Goal: Task Accomplishment & Management: Use online tool/utility

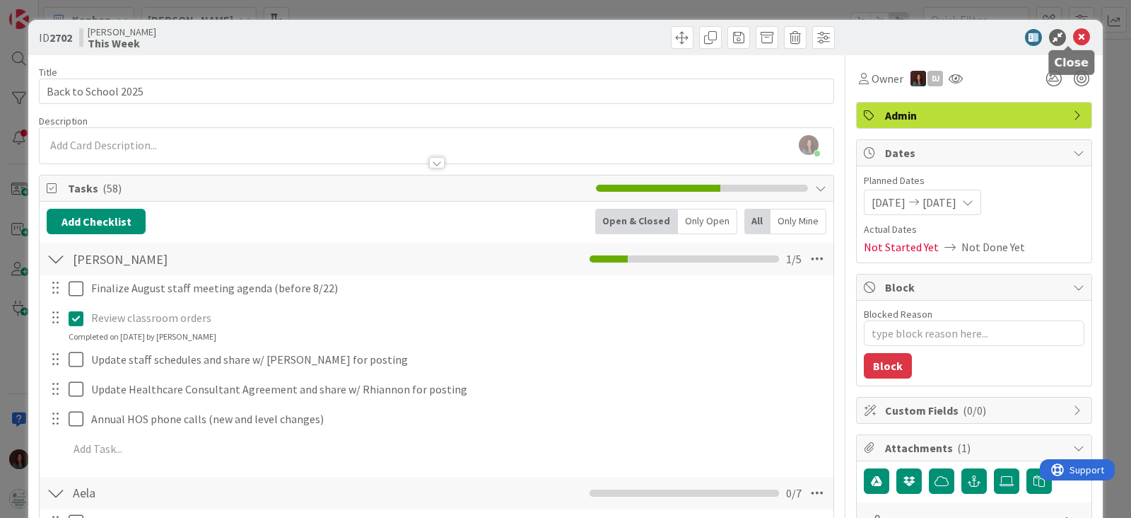
click at [1073, 33] on icon at bounding box center [1081, 37] width 17 height 17
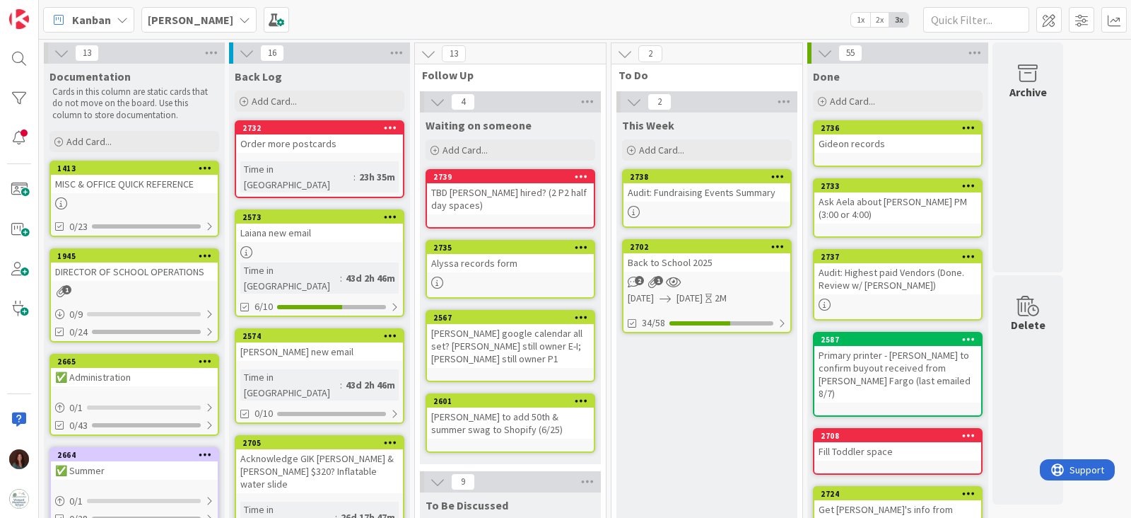
click at [198, 22] on div "[PERSON_NAME]" at bounding box center [198, 19] width 115 height 25
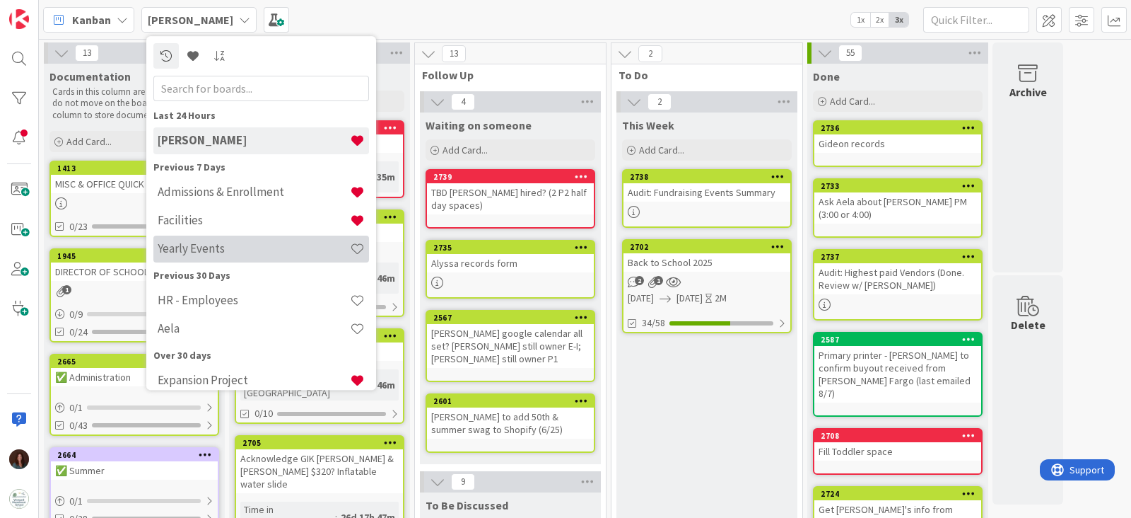
click at [253, 243] on h4 "Yearly Events" at bounding box center [254, 249] width 192 height 14
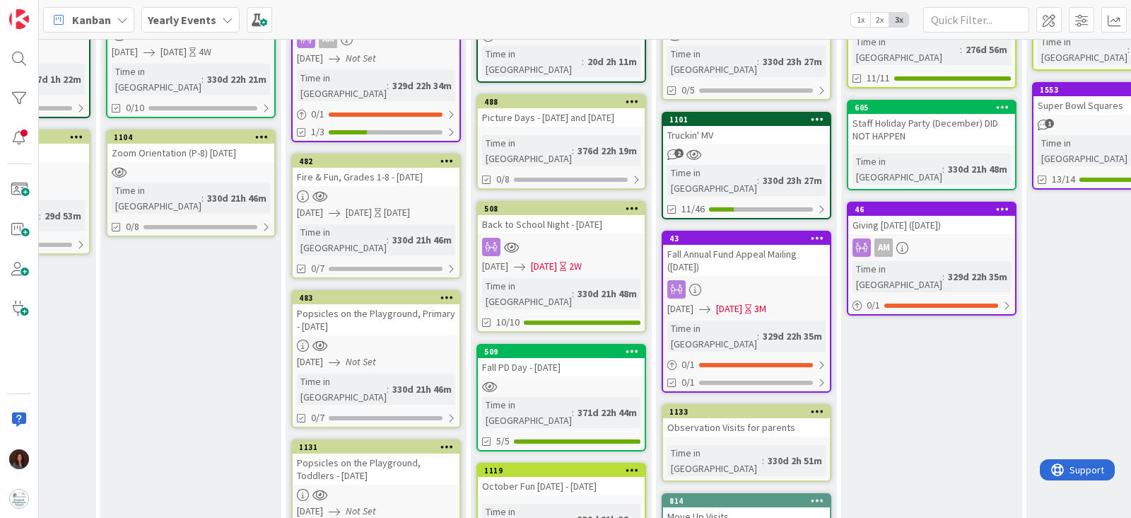
scroll to position [0, 1061]
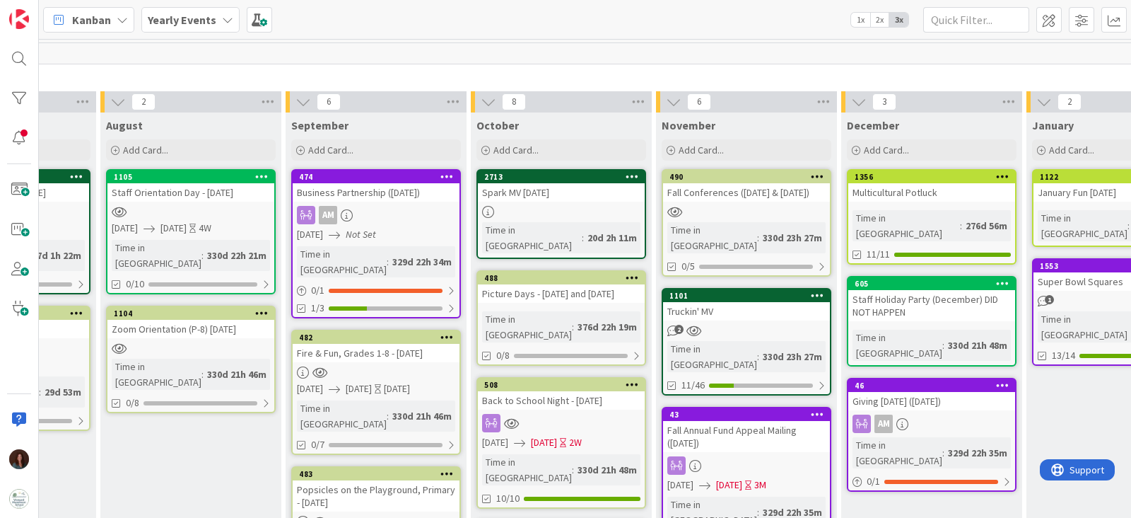
click at [820, 290] on icon at bounding box center [817, 295] width 13 height 10
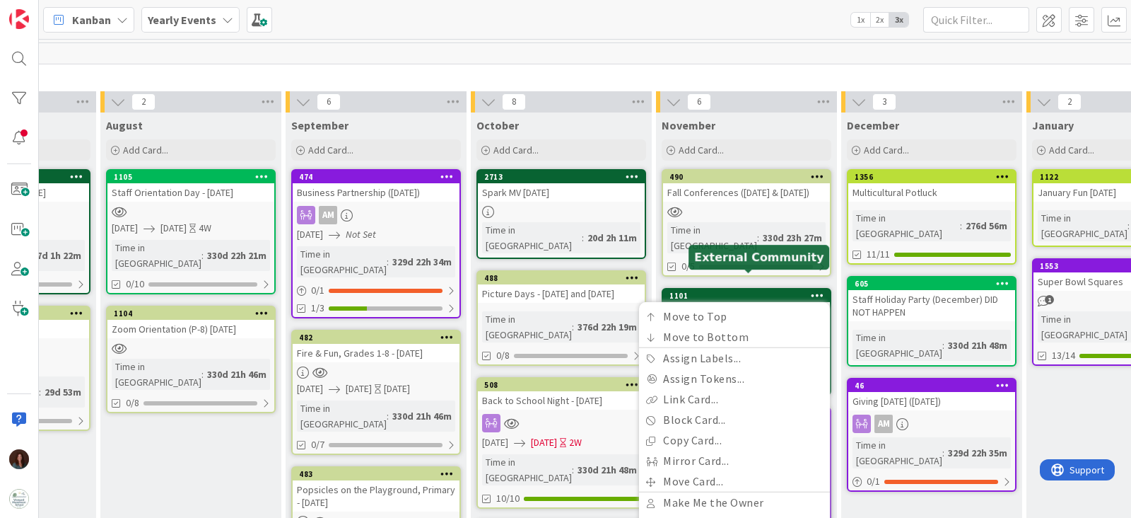
click at [728, 291] on div "1101" at bounding box center [750, 296] width 161 height 10
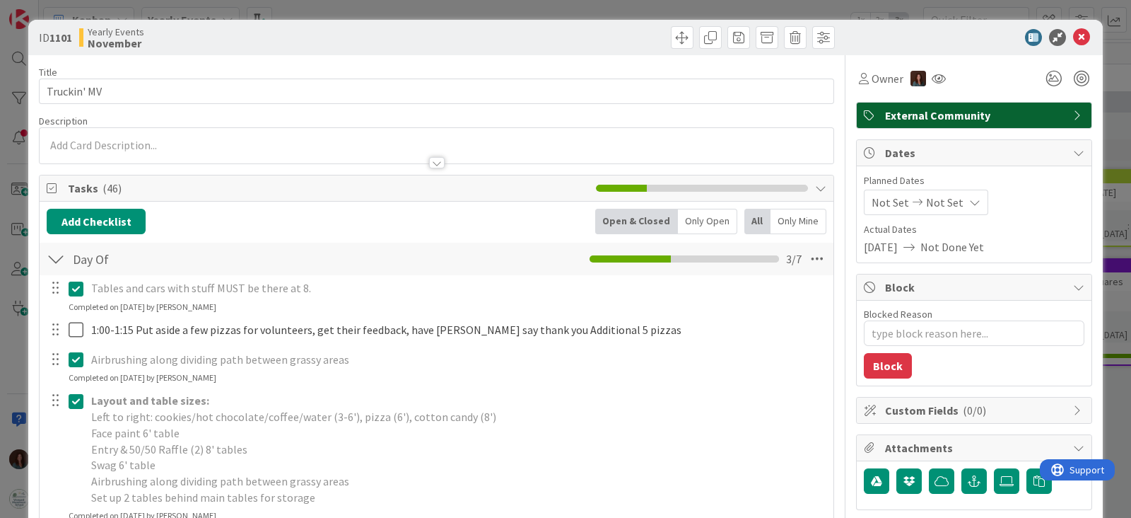
type textarea "x"
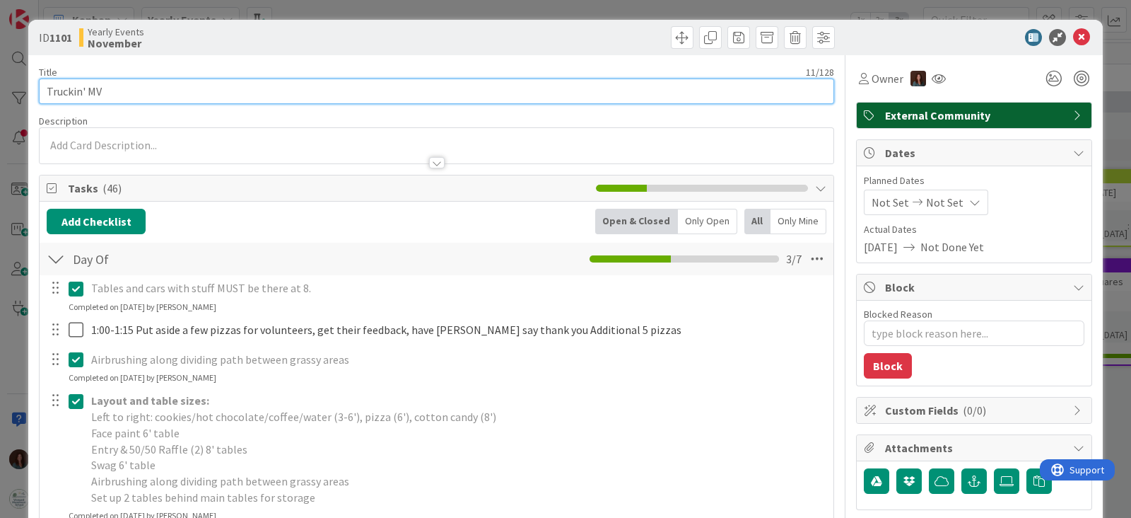
click at [45, 92] on input "Truckin' MV" at bounding box center [437, 90] width 796 height 25
type input "2025Truckin' MV"
type textarea "x"
type input "2024 Truckin' MV"
type textarea "x"
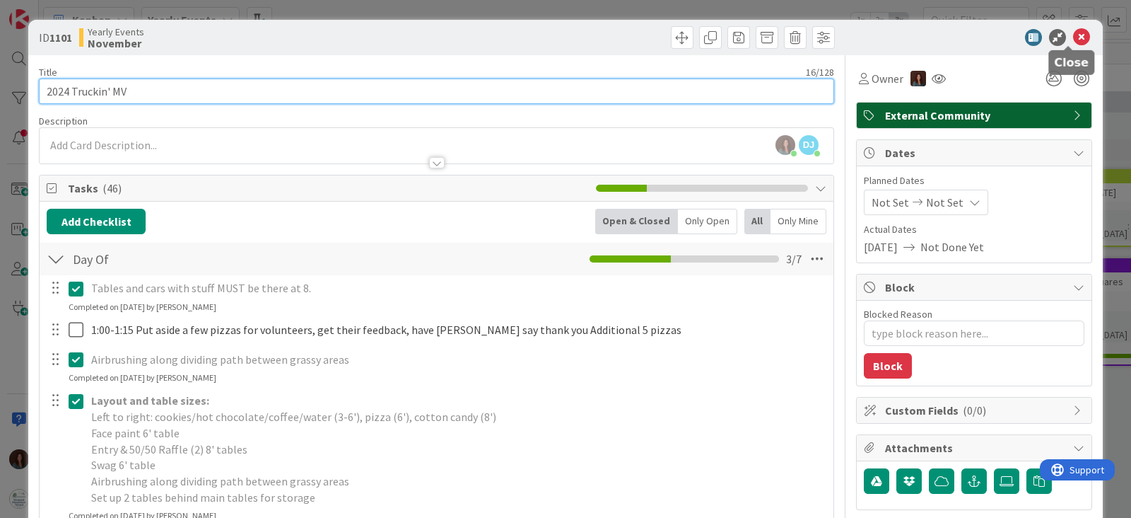
type input "2024 Truckin' MV"
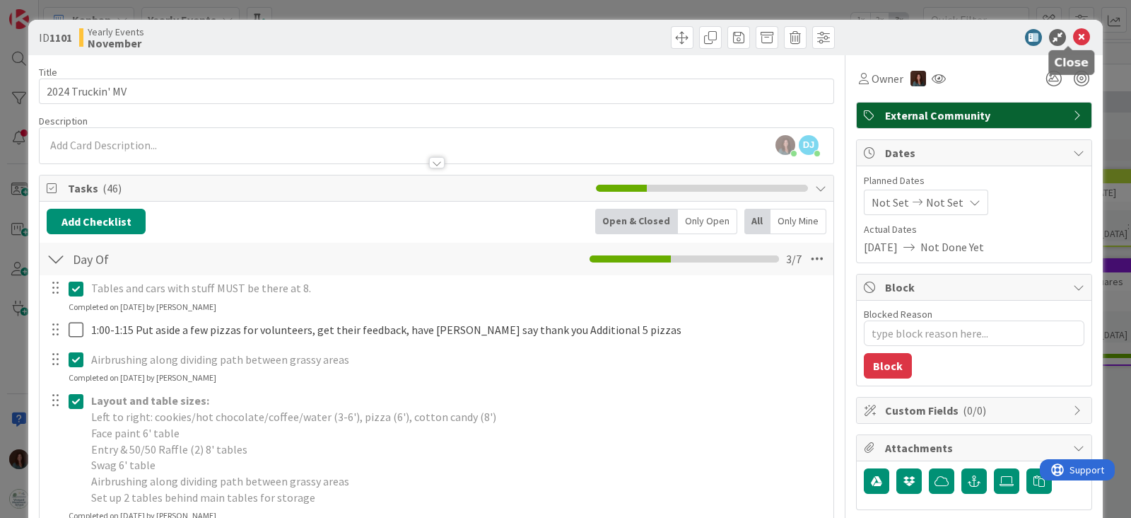
click at [1073, 37] on icon at bounding box center [1081, 37] width 17 height 17
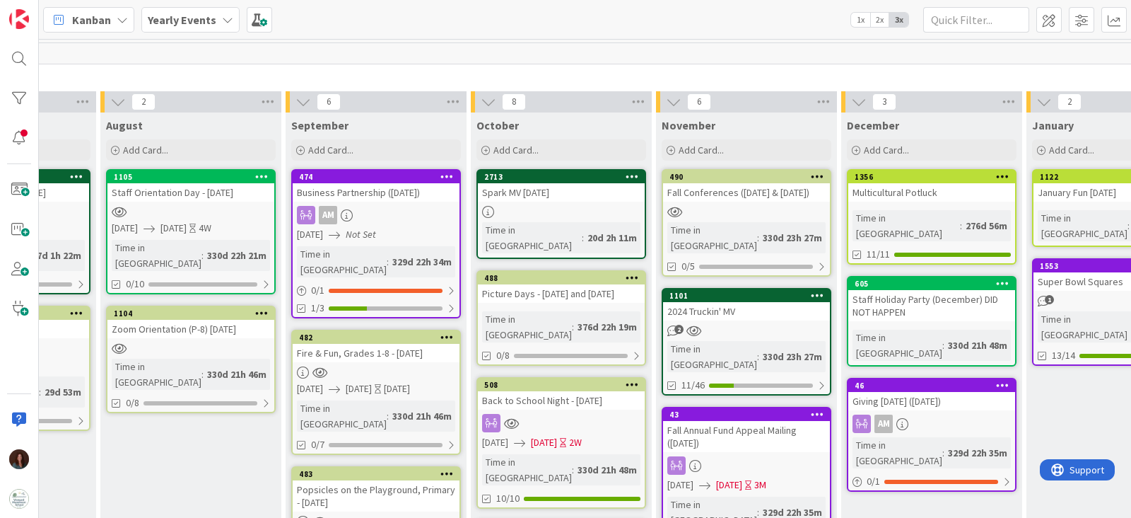
click at [822, 290] on icon at bounding box center [817, 295] width 13 height 10
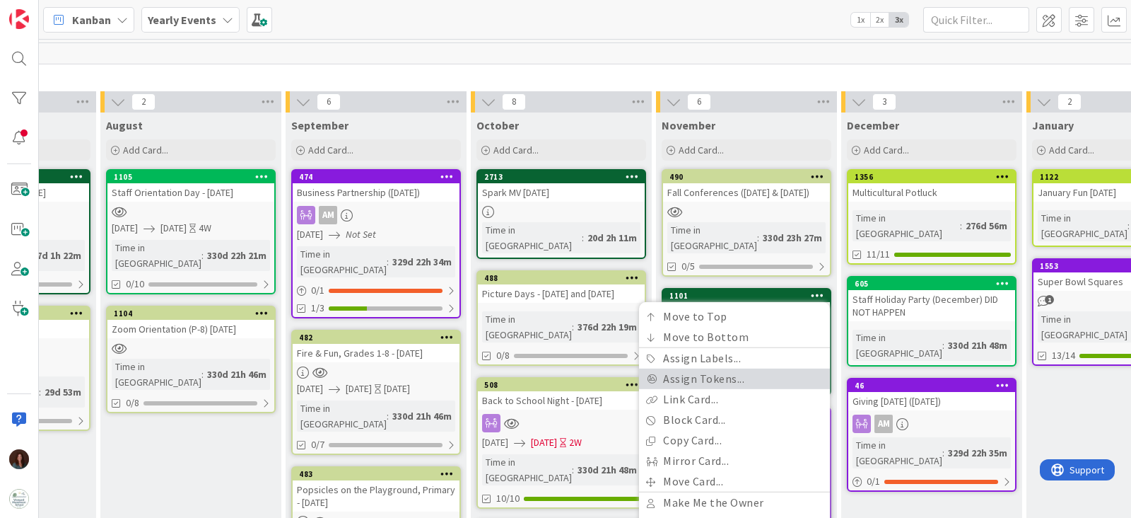
scroll to position [88, 1061]
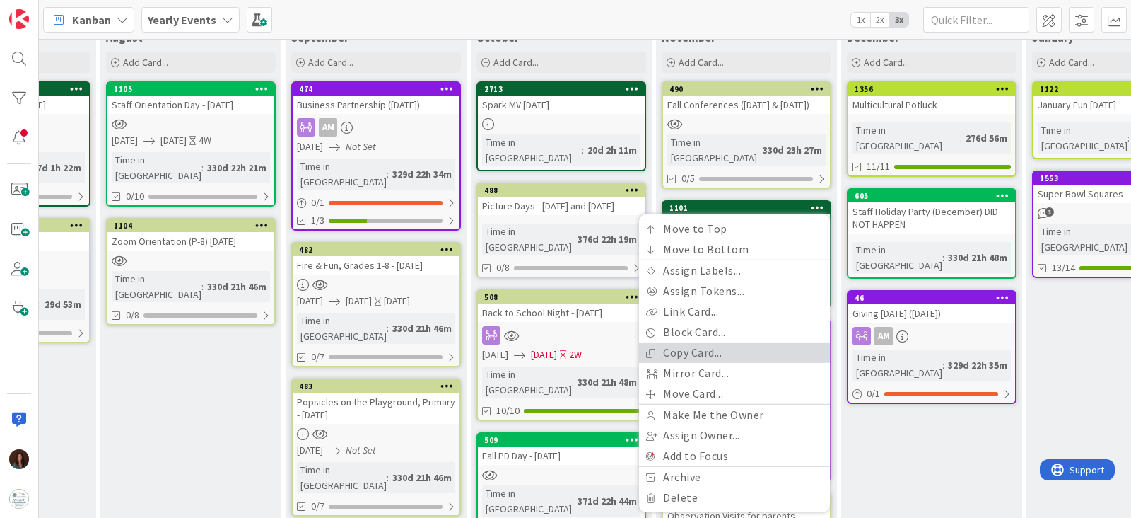
click at [775, 342] on link "Copy Card..." at bounding box center [734, 352] width 191 height 21
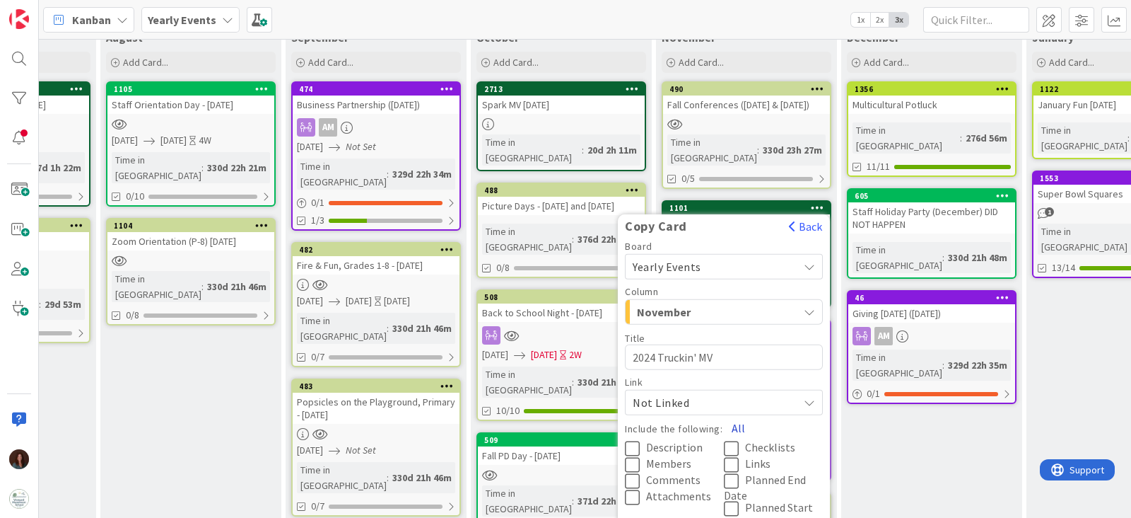
click at [739, 415] on button "All" at bounding box center [739, 427] width 32 height 25
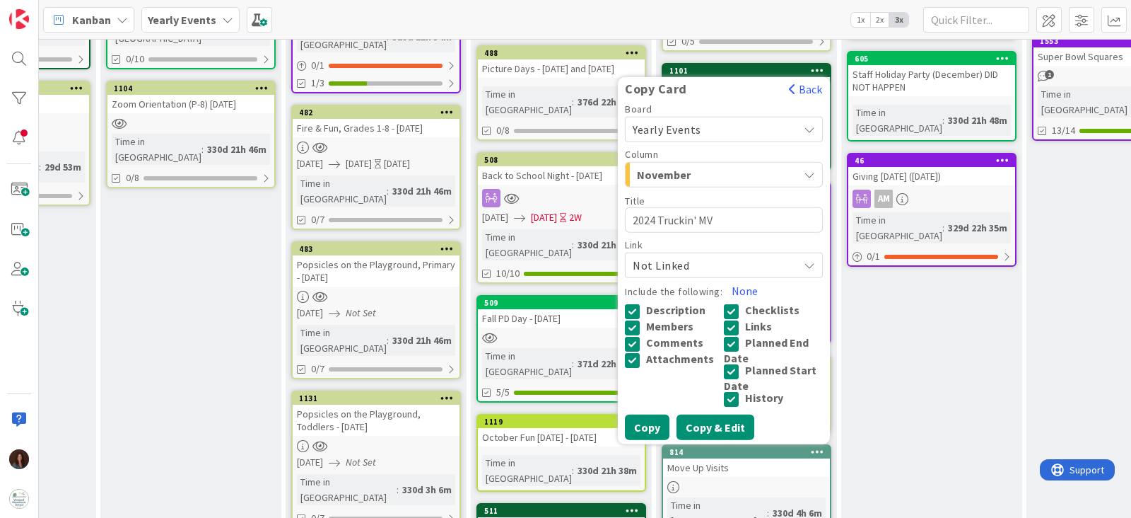
scroll to position [265, 1061]
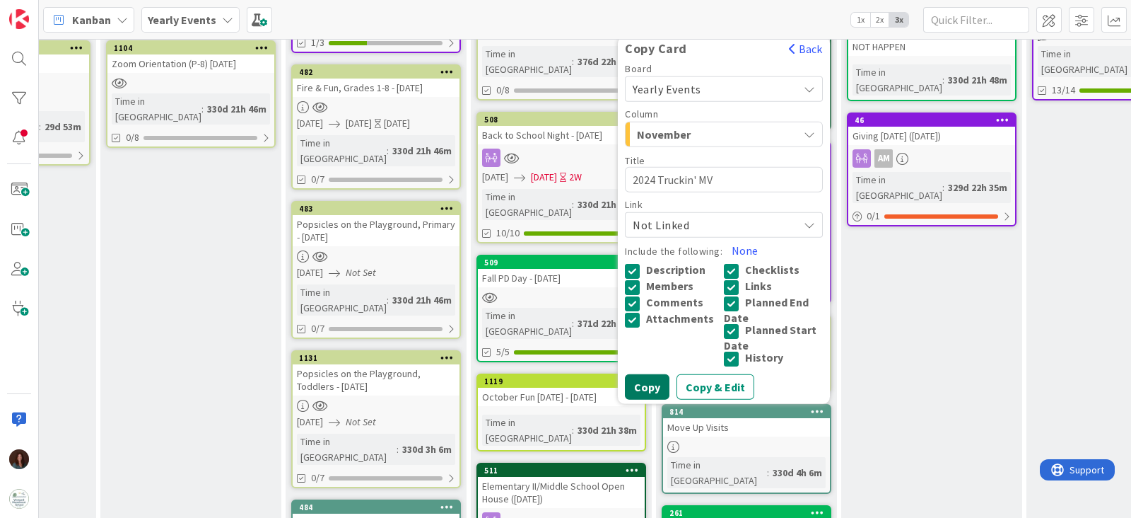
click at [634, 374] on button "Copy" at bounding box center [647, 386] width 45 height 25
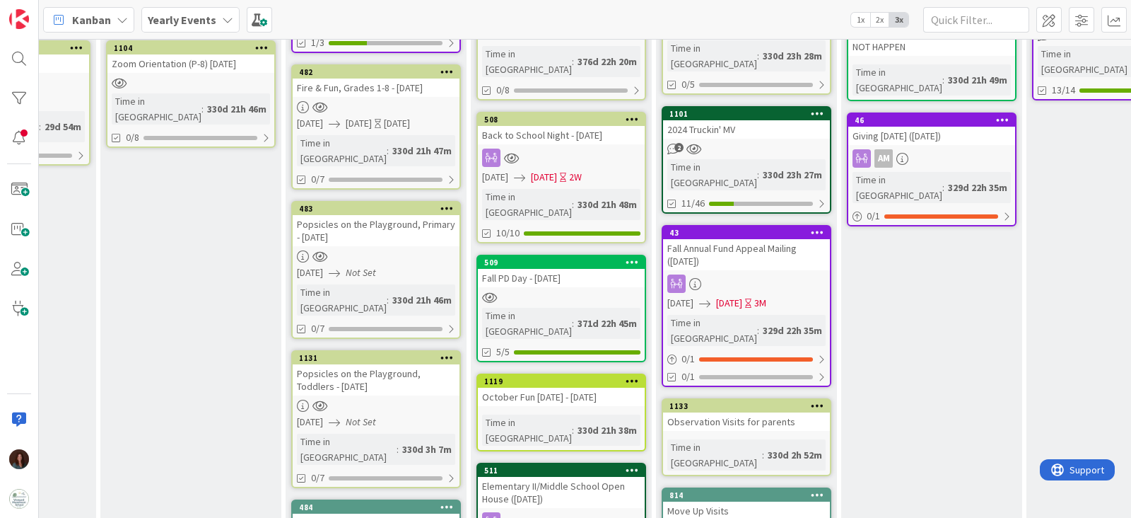
scroll to position [0, 1061]
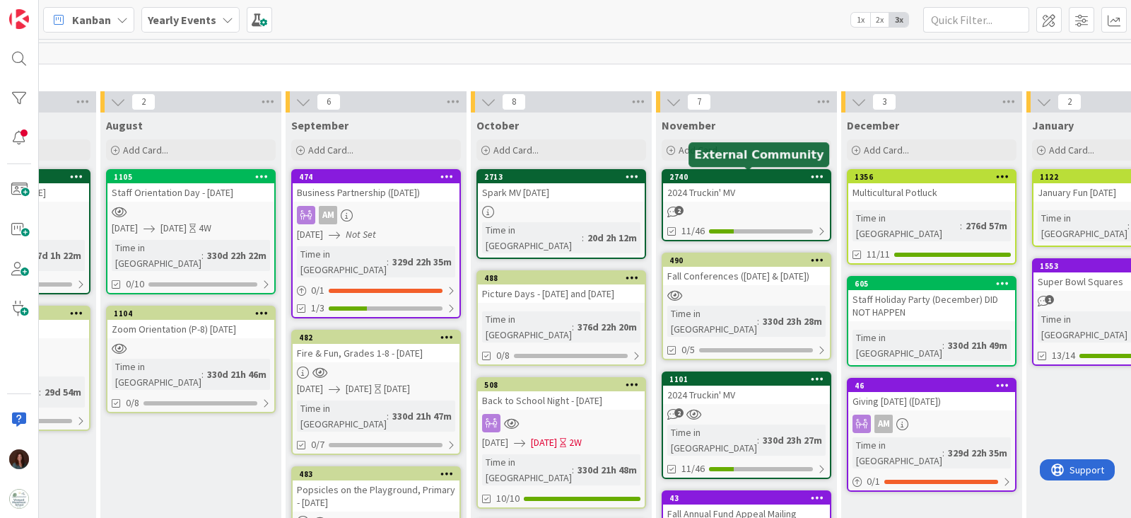
click at [726, 178] on div "2740" at bounding box center [750, 177] width 161 height 10
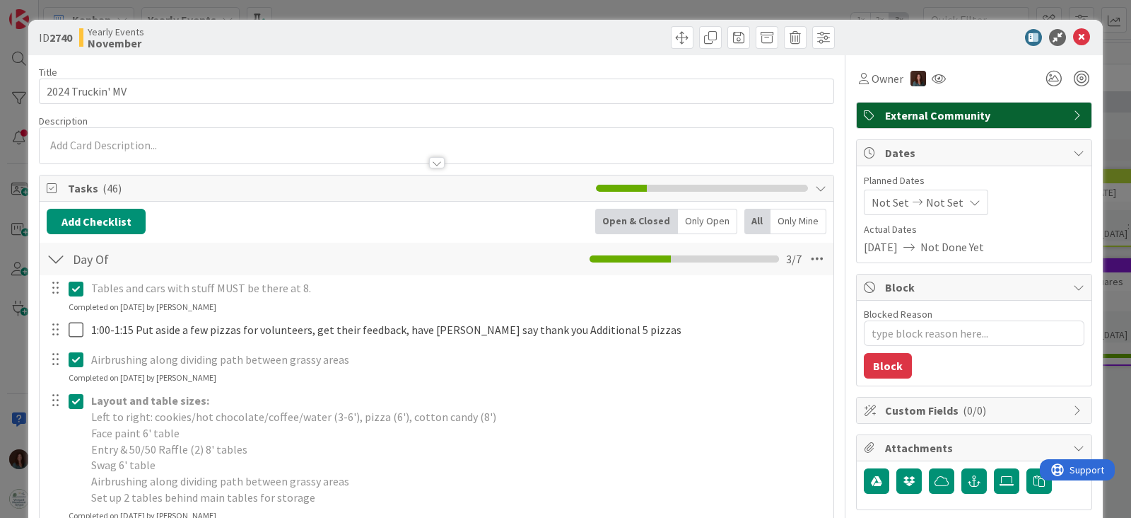
type textarea "x"
type input "202 Truckin' MV"
type textarea "x"
type input "2025 Truckin' MV"
type textarea "x"
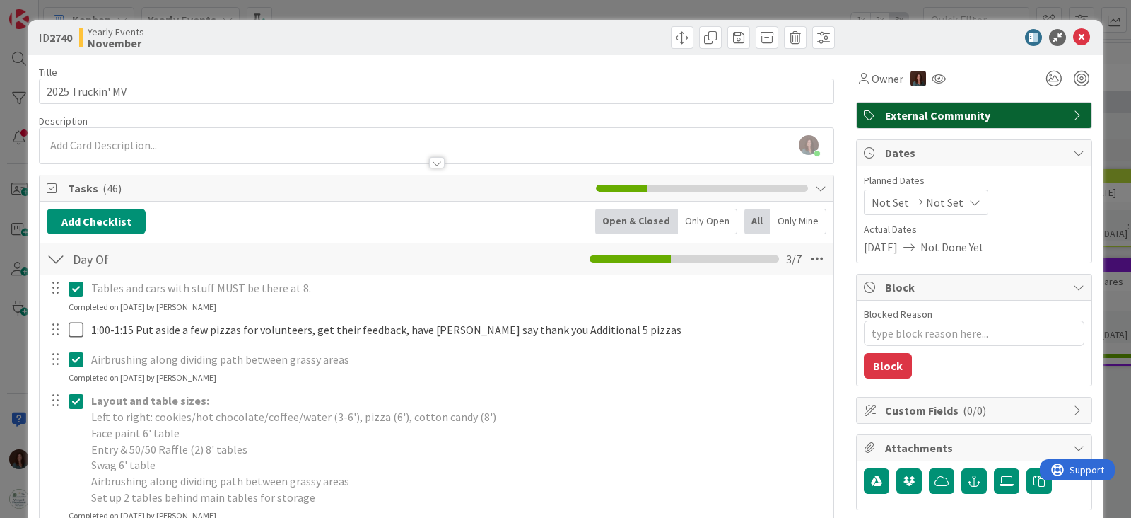
type input "2025 Truckin' MV"
click at [72, 289] on icon at bounding box center [79, 288] width 21 height 17
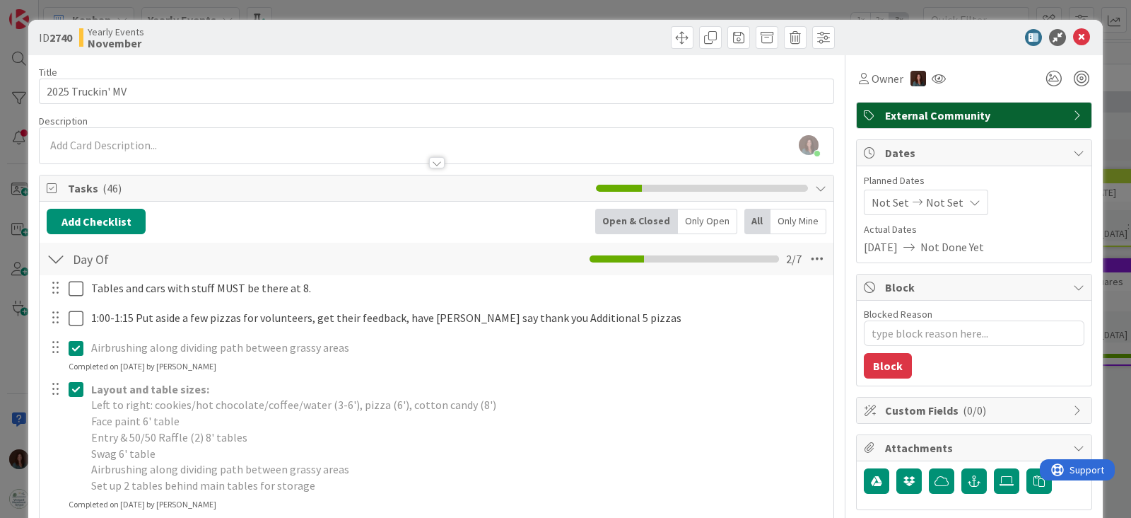
click at [76, 374] on div "Tables and cars with stuff MUST be there at 8. Update Cancel 1:00-1:15 Put asid…" at bounding box center [437, 454] width 780 height 359
drag, startPoint x: 73, startPoint y: 391, endPoint x: 75, endPoint y: 365, distance: 26.3
click at [74, 391] on icon at bounding box center [79, 388] width 21 height 17
click at [81, 347] on icon at bounding box center [79, 347] width 21 height 17
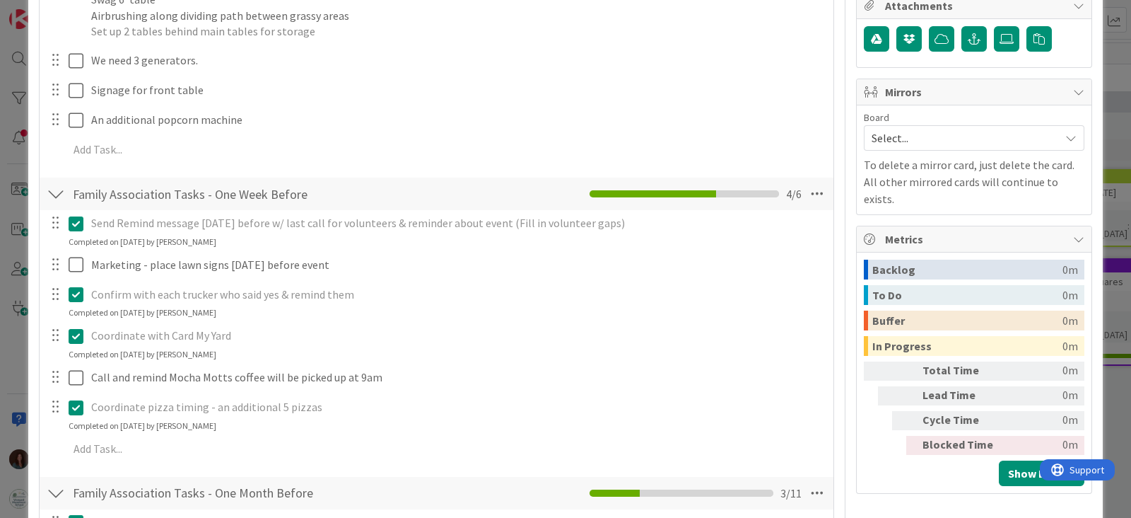
click at [78, 232] on icon at bounding box center [79, 223] width 21 height 17
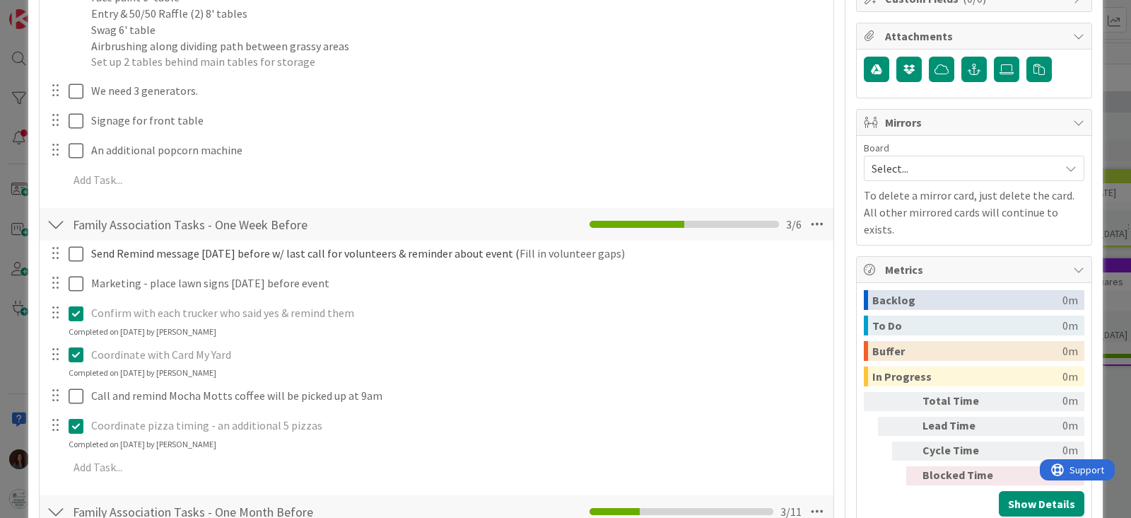
click at [75, 335] on div "Confirm with each trucker who said yes & remind them Update Cancel Completed on…" at bounding box center [436, 319] width 793 height 37
click at [74, 349] on icon at bounding box center [79, 354] width 21 height 17
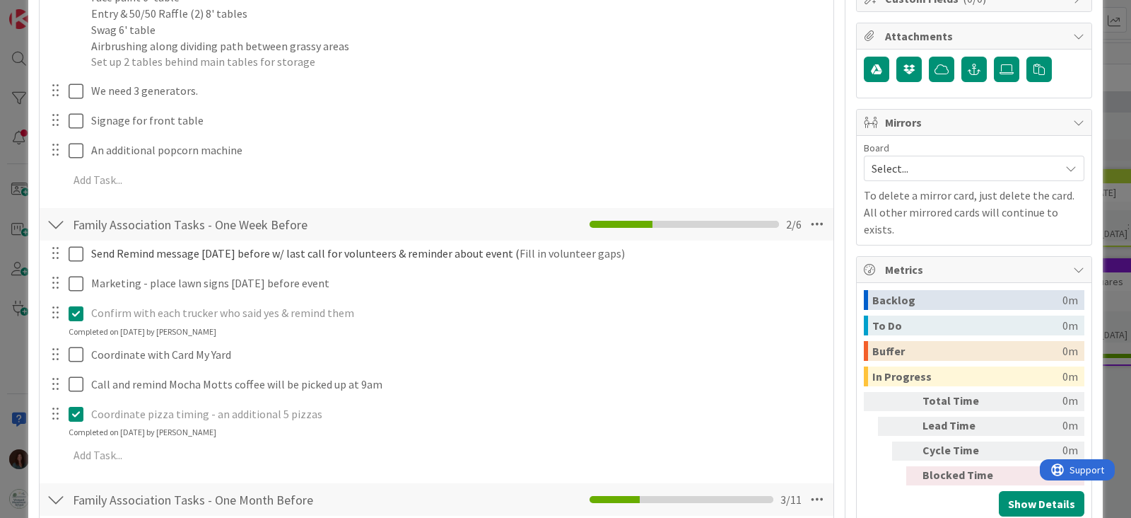
click at [77, 310] on icon at bounding box center [79, 313] width 21 height 17
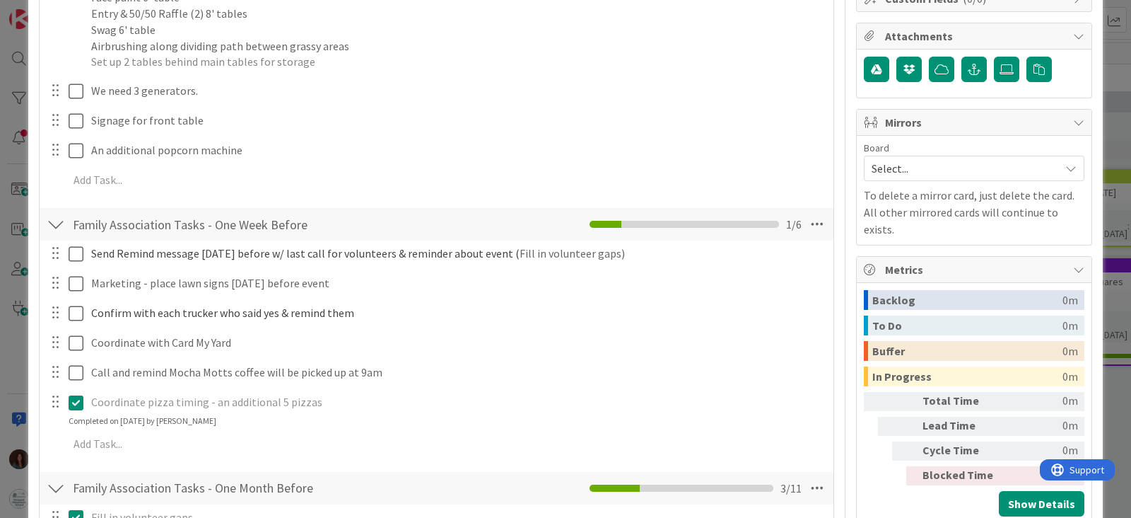
drag, startPoint x: 78, startPoint y: 430, endPoint x: 187, endPoint y: 353, distance: 133.4
click at [78, 429] on div "Send Remind message [DATE] before w/ last call for volunteers & reminder about …" at bounding box center [437, 350] width 780 height 221
drag, startPoint x: 76, startPoint y: 405, endPoint x: 83, endPoint y: 397, distance: 10.5
click at [76, 406] on icon at bounding box center [79, 402] width 21 height 17
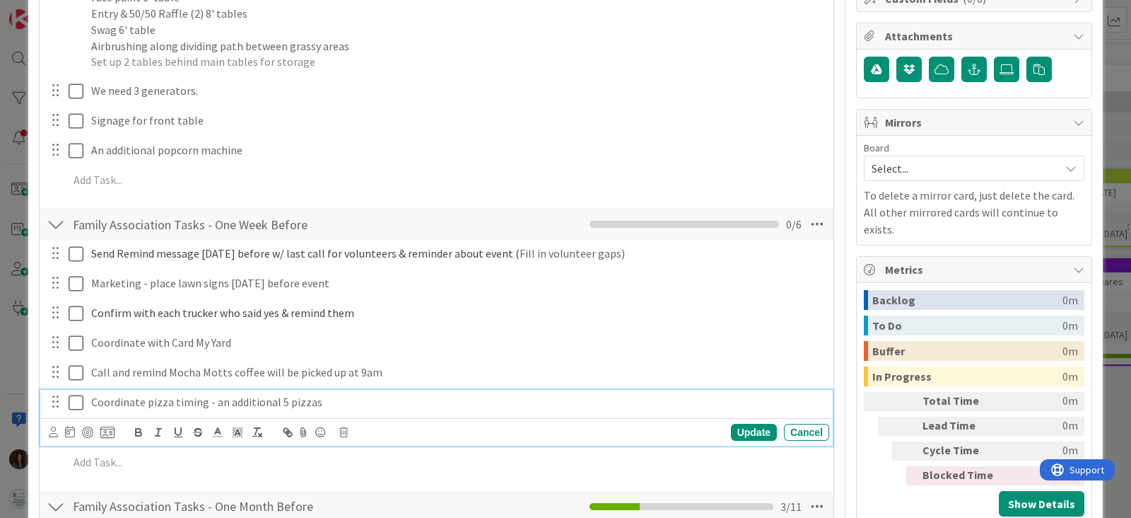
scroll to position [677, 0]
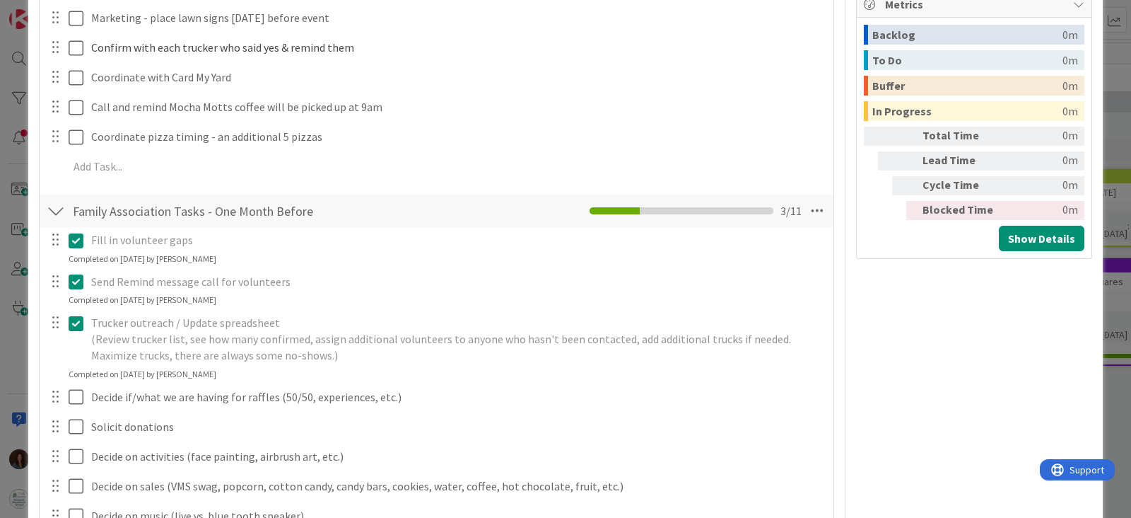
click at [77, 269] on div "Fill in volunteer gaps Update Cancel Completed on [DATE] by [PERSON_NAME] Send …" at bounding box center [437, 440] width 780 height 426
click at [74, 229] on button at bounding box center [77, 240] width 17 height 23
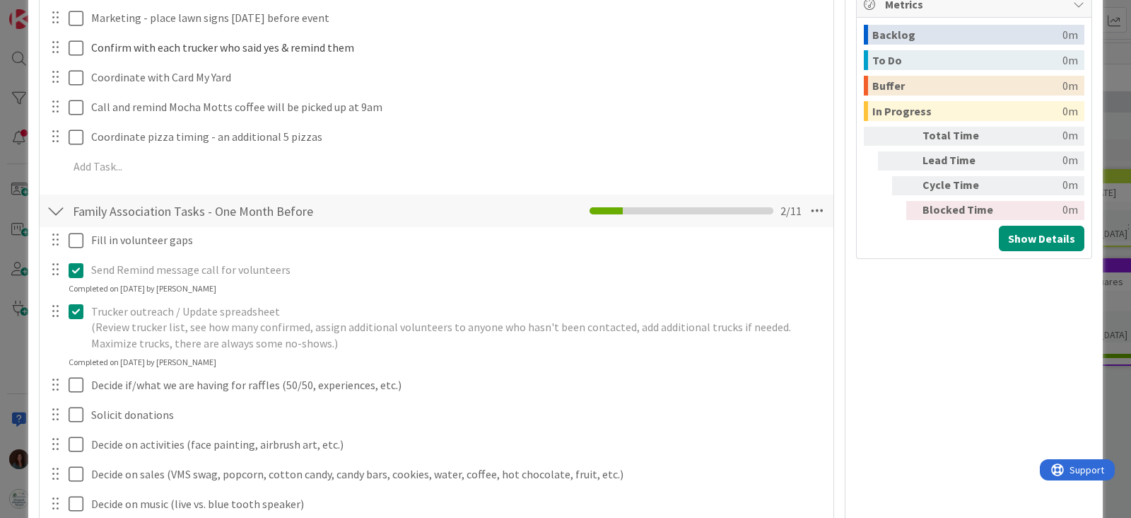
click at [68, 292] on div "Send Remind message call for volunteers Update Cancel Completed on [DATE] by [P…" at bounding box center [436, 275] width 793 height 37
click at [76, 272] on icon at bounding box center [79, 270] width 21 height 17
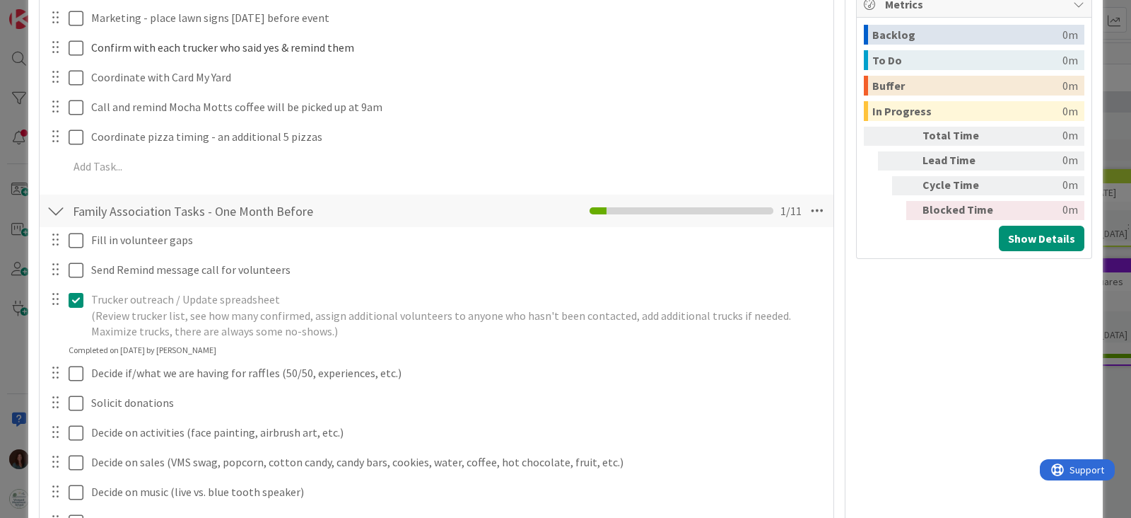
click at [79, 327] on div at bounding box center [66, 315] width 40 height 57
click at [71, 294] on icon at bounding box center [79, 299] width 21 height 17
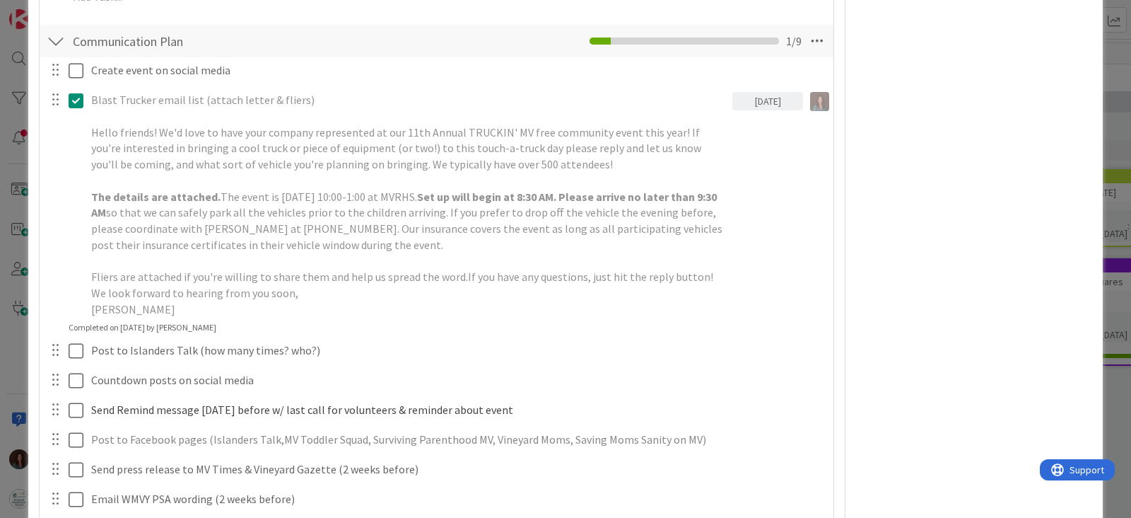
click at [78, 109] on icon at bounding box center [79, 100] width 21 height 17
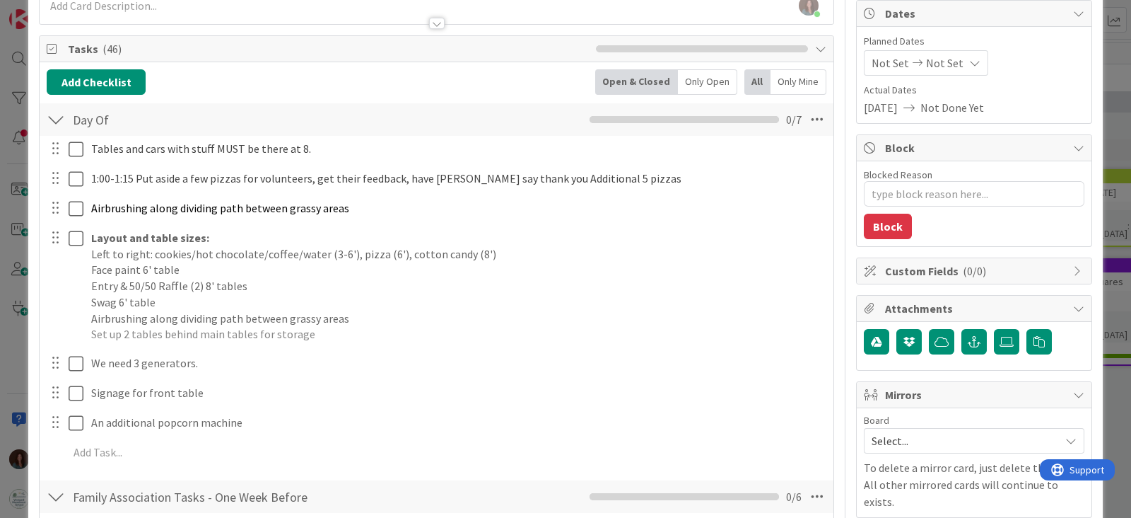
scroll to position [0, 0]
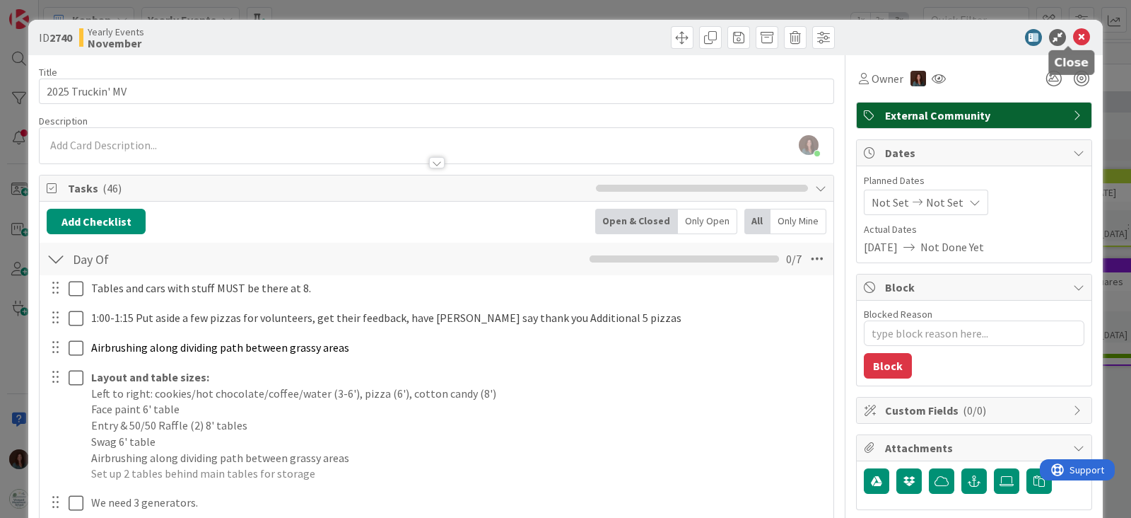
click at [1073, 37] on icon at bounding box center [1081, 37] width 17 height 17
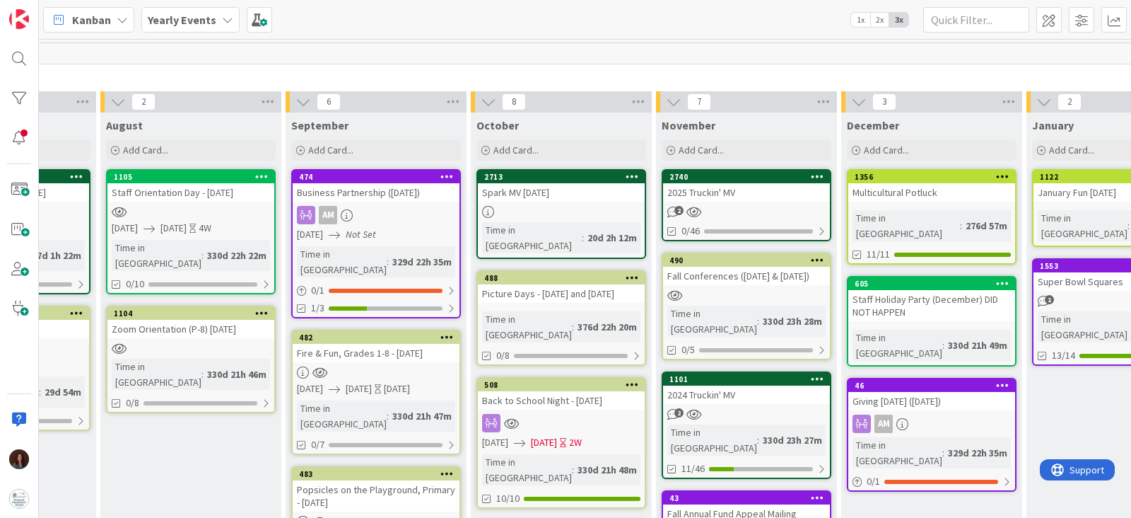
click at [726, 187] on div "2025 Truckin' MV" at bounding box center [746, 192] width 167 height 18
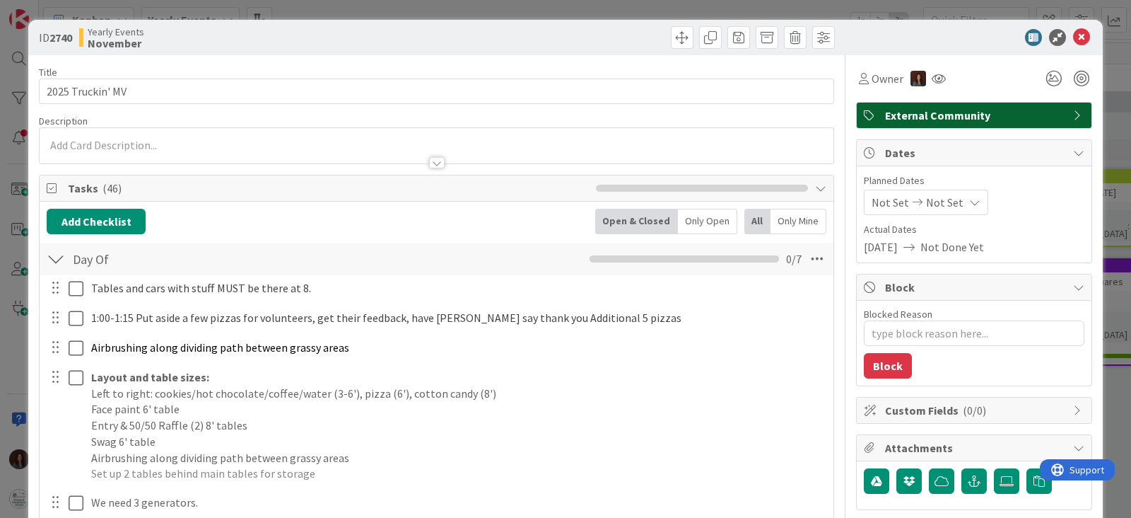
click at [886, 197] on span "Not Set" at bounding box center [890, 202] width 37 height 17
type textarea "x"
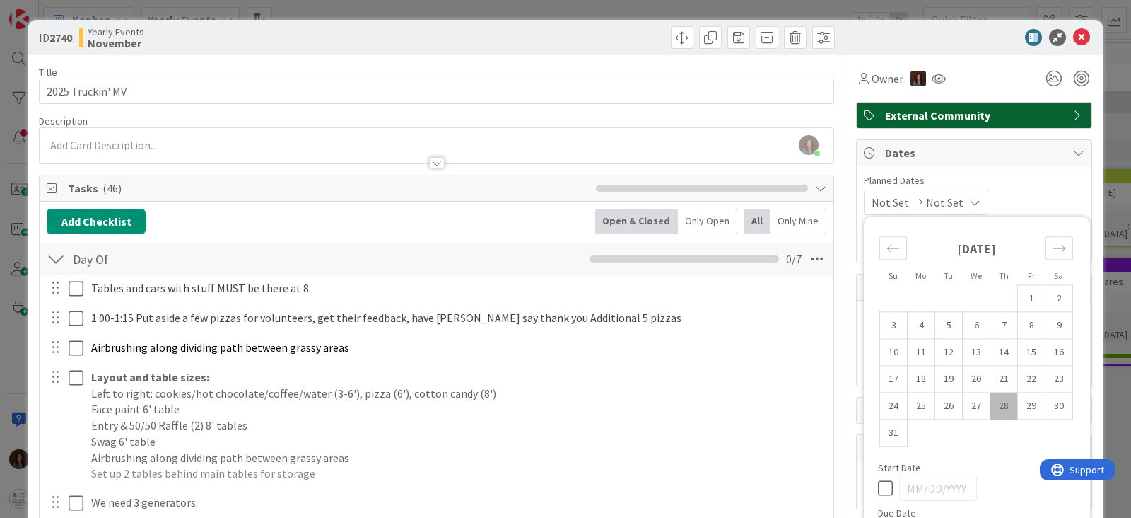
click at [991, 405] on td "28" at bounding box center [1005, 405] width 28 height 27
type input "[DATE]"
type textarea "x"
click at [1053, 252] on icon "Move forward to switch to the next month." at bounding box center [1059, 247] width 13 height 13
click at [1053, 244] on icon "Move forward to switch to the next month." at bounding box center [1059, 247] width 13 height 13
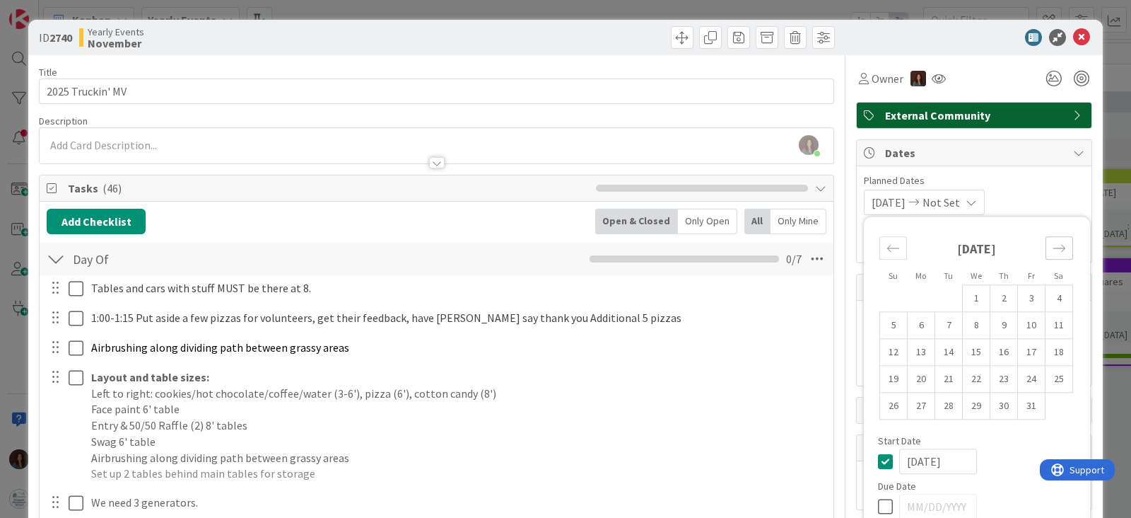
click at [1053, 244] on icon "Move forward to switch to the next month." at bounding box center [1059, 247] width 13 height 13
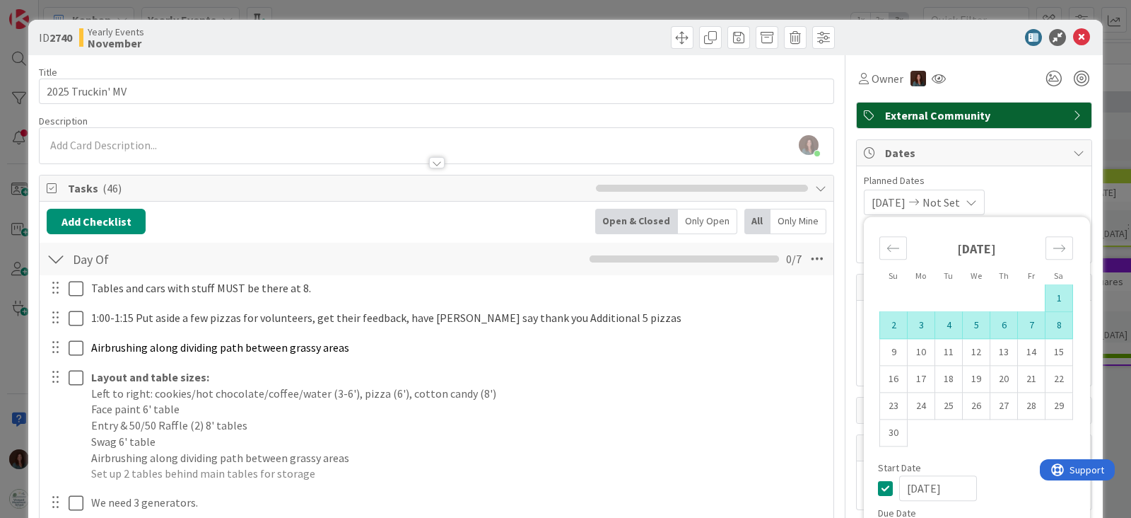
click at [1047, 323] on td "8" at bounding box center [1060, 325] width 28 height 27
type input "[DATE]"
click at [880, 34] on div at bounding box center [967, 37] width 250 height 17
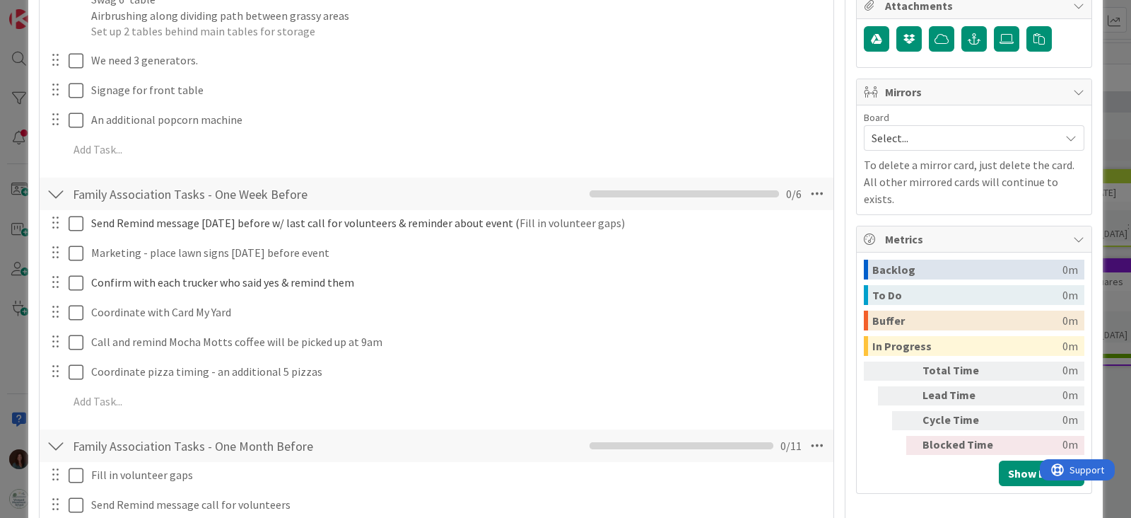
scroll to position [88, 0]
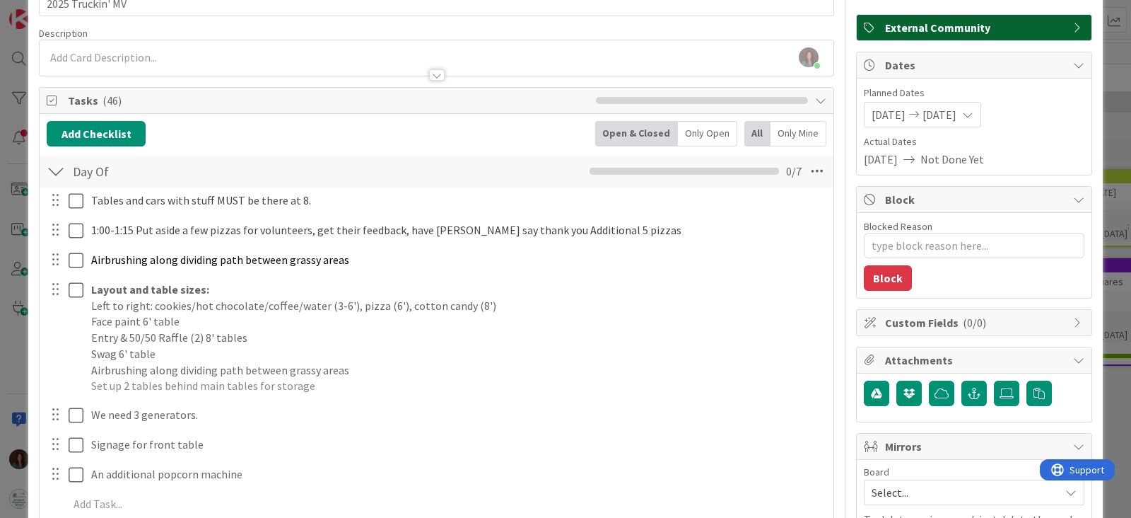
click at [58, 168] on div at bounding box center [56, 170] width 18 height 25
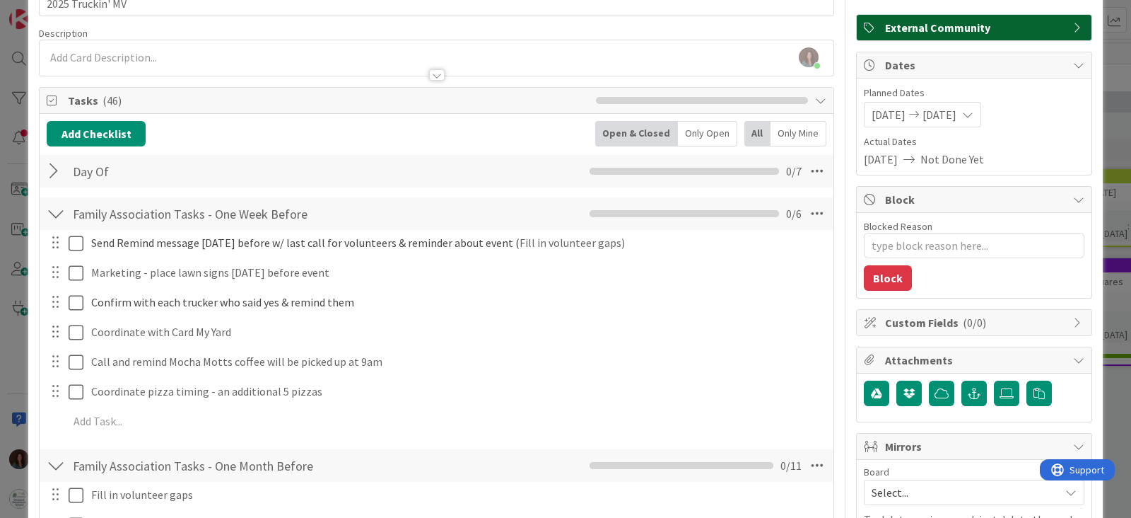
click at [60, 214] on div at bounding box center [56, 213] width 18 height 25
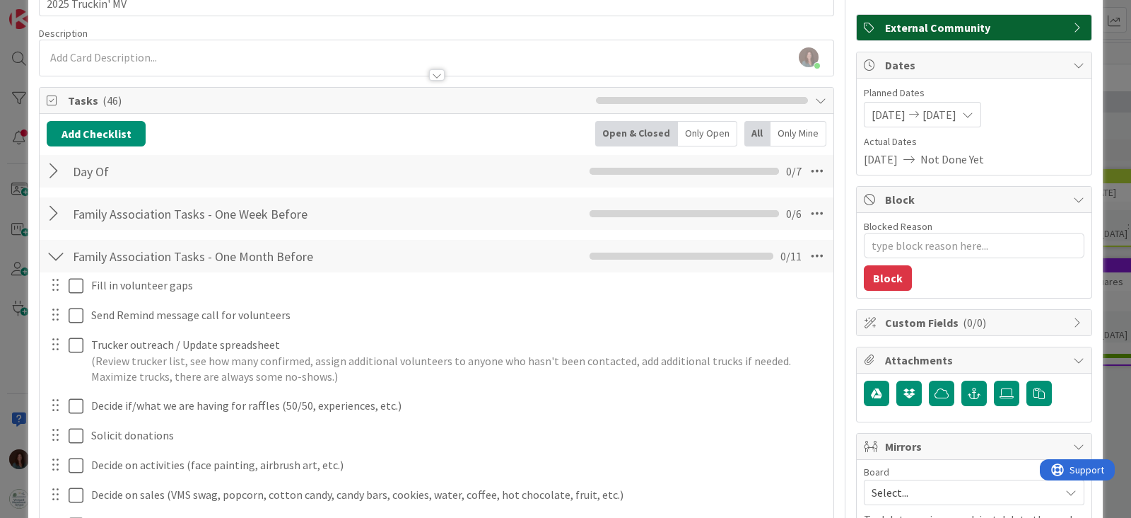
scroll to position [265, 0]
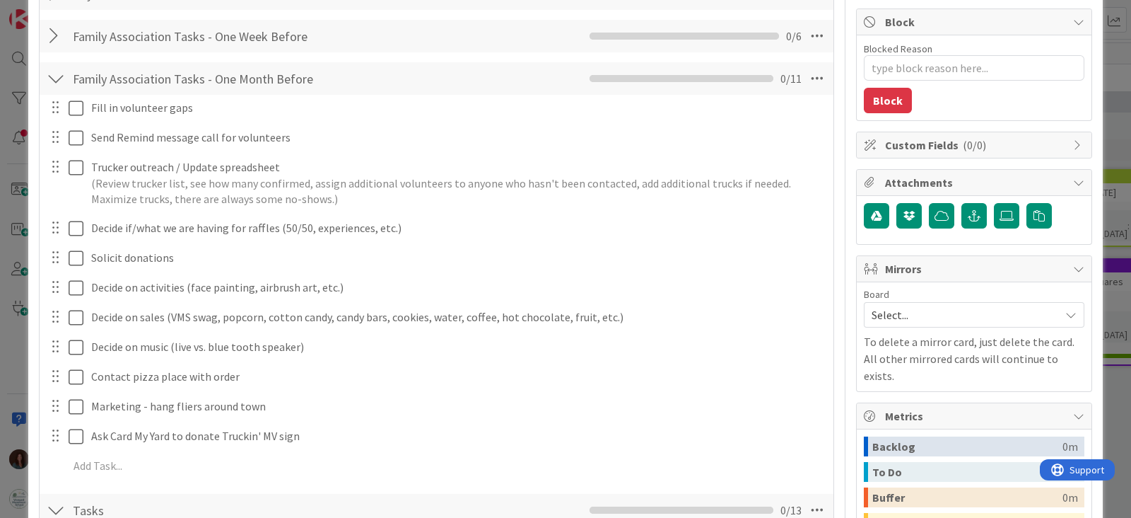
click at [56, 81] on div at bounding box center [56, 78] width 18 height 25
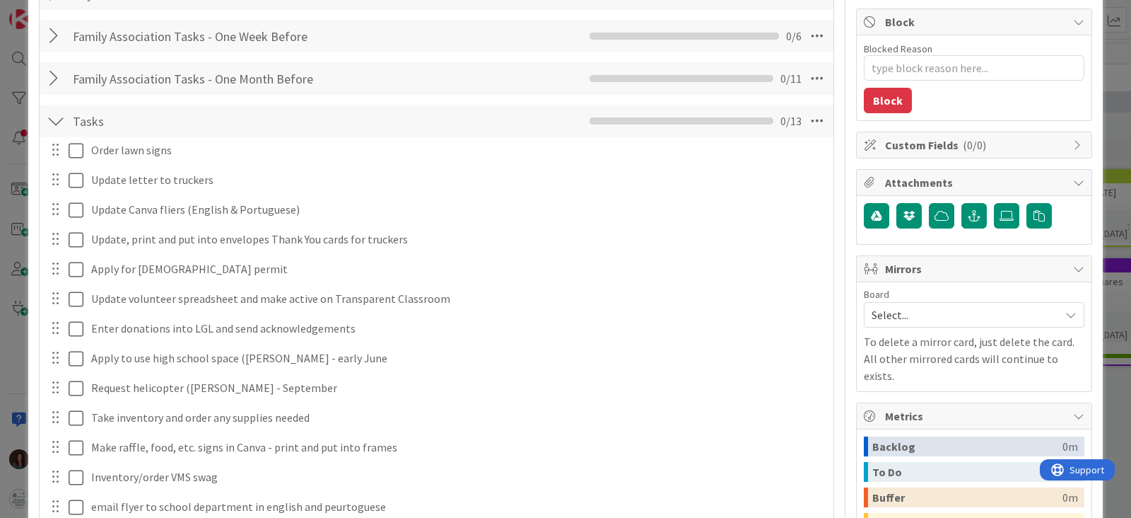
click at [56, 114] on div at bounding box center [56, 120] width 18 height 25
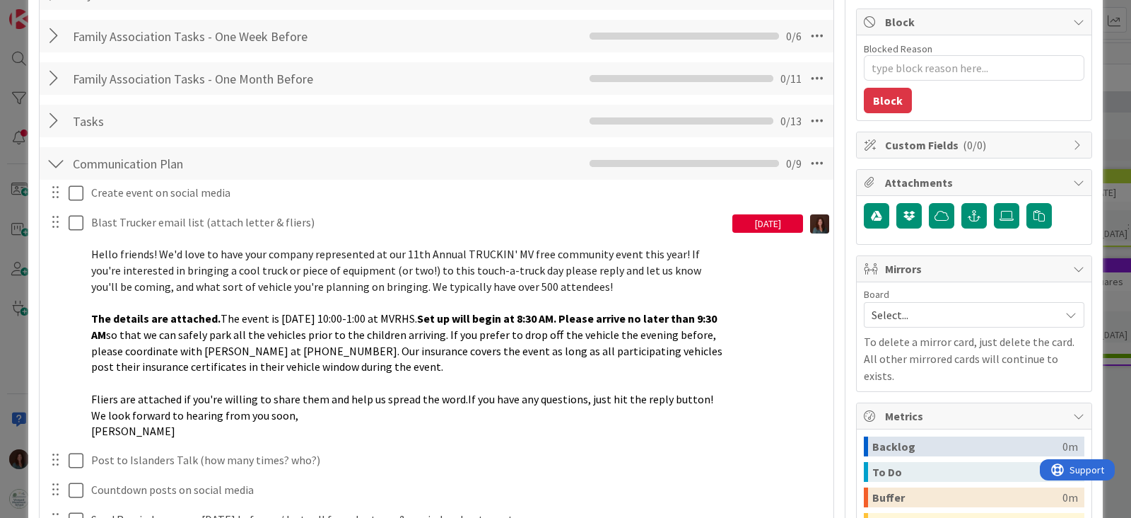
click at [57, 169] on div at bounding box center [56, 163] width 18 height 25
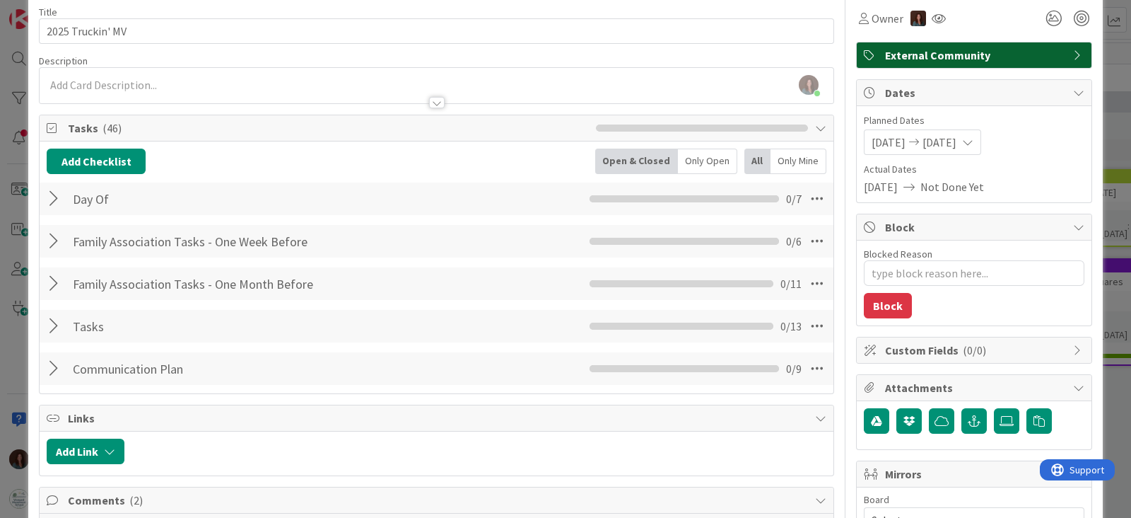
scroll to position [0, 0]
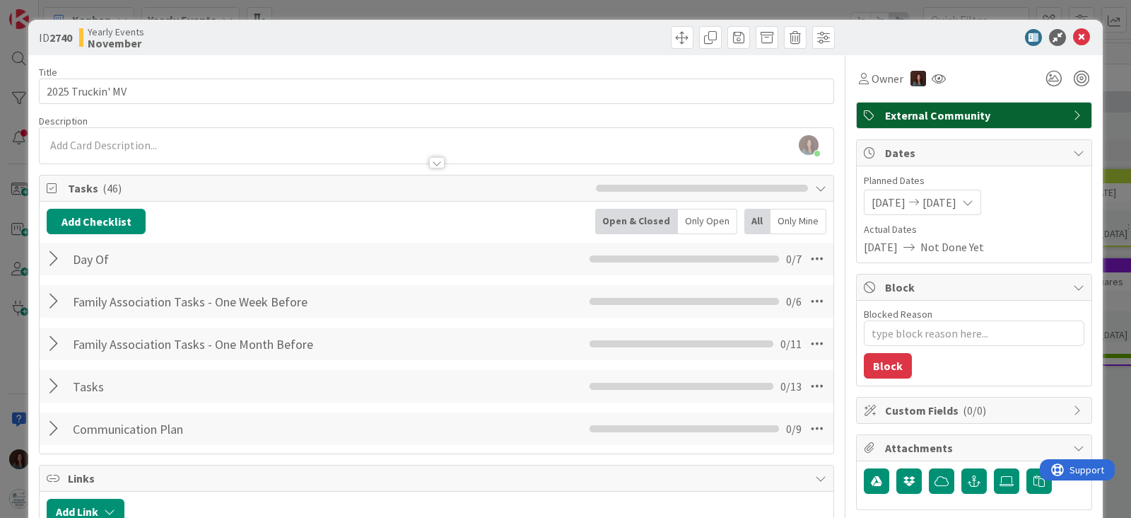
click at [53, 384] on div at bounding box center [56, 385] width 18 height 25
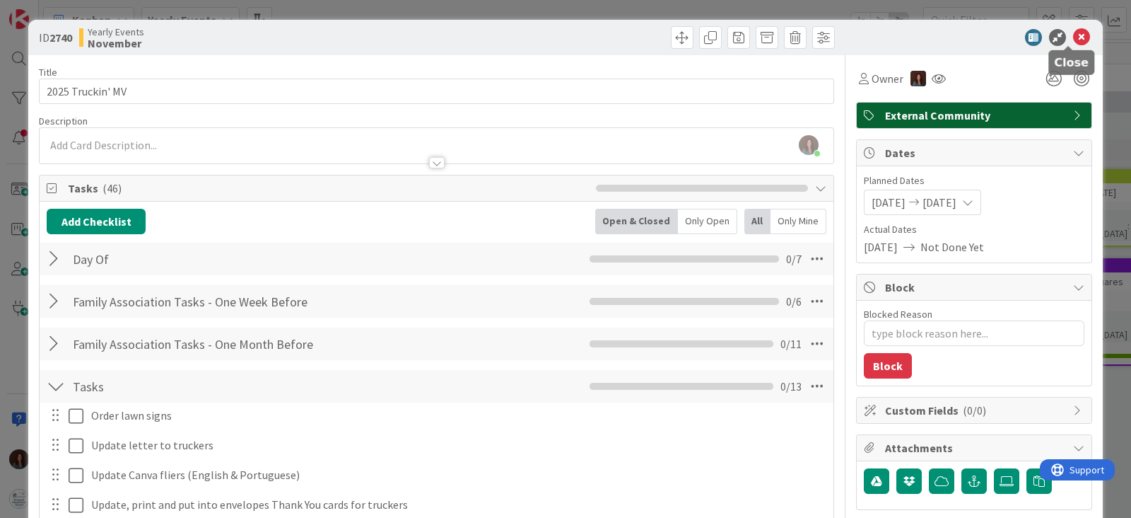
click at [1073, 35] on icon at bounding box center [1081, 37] width 17 height 17
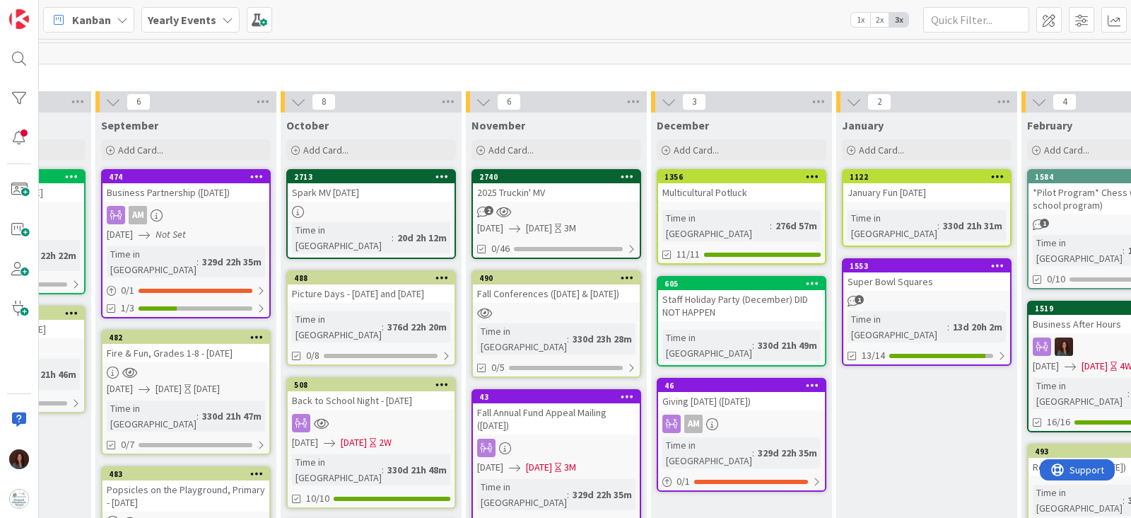
scroll to position [0, 1125]
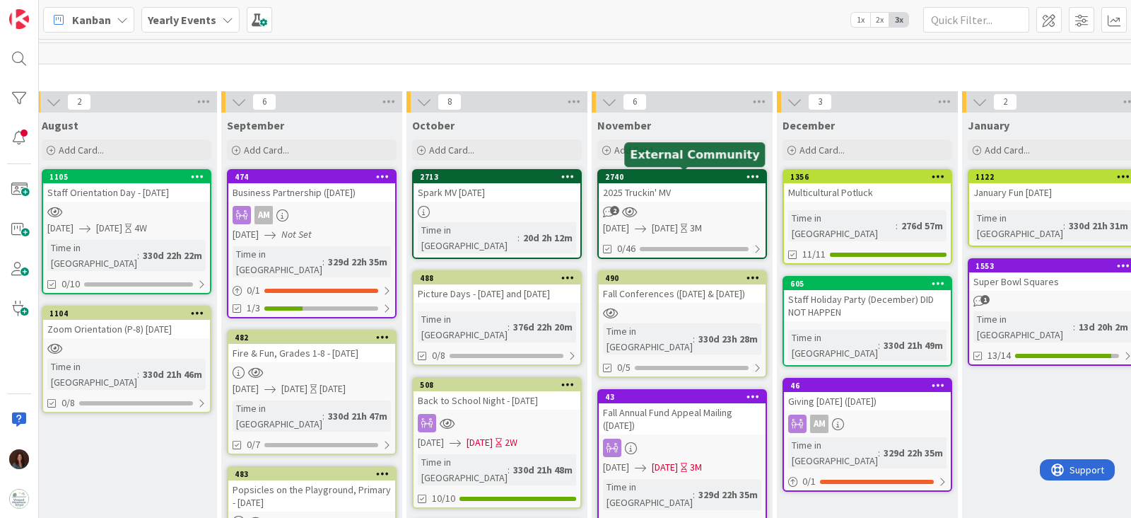
click at [676, 178] on div "2740" at bounding box center [685, 177] width 161 height 10
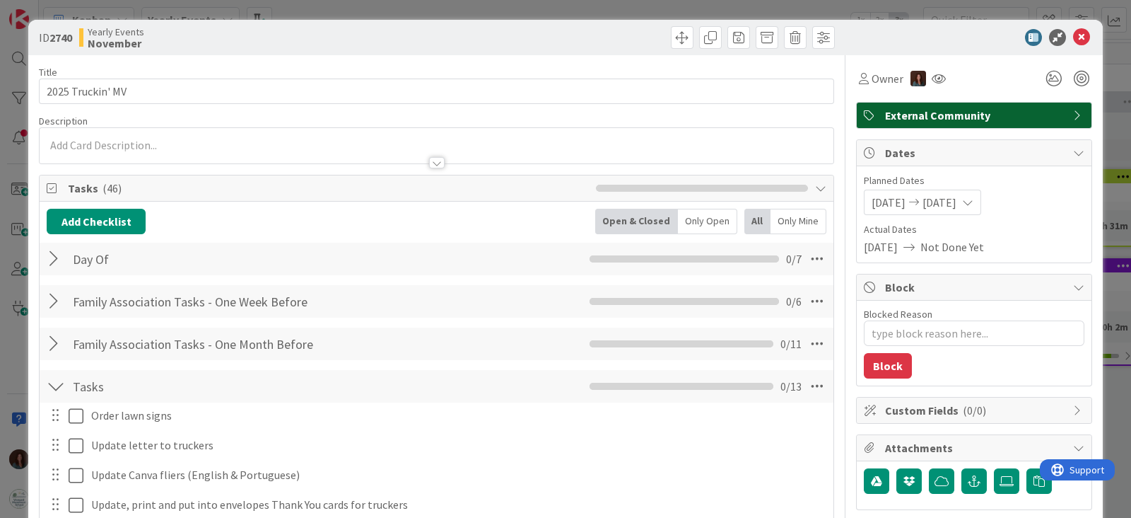
type textarea "x"
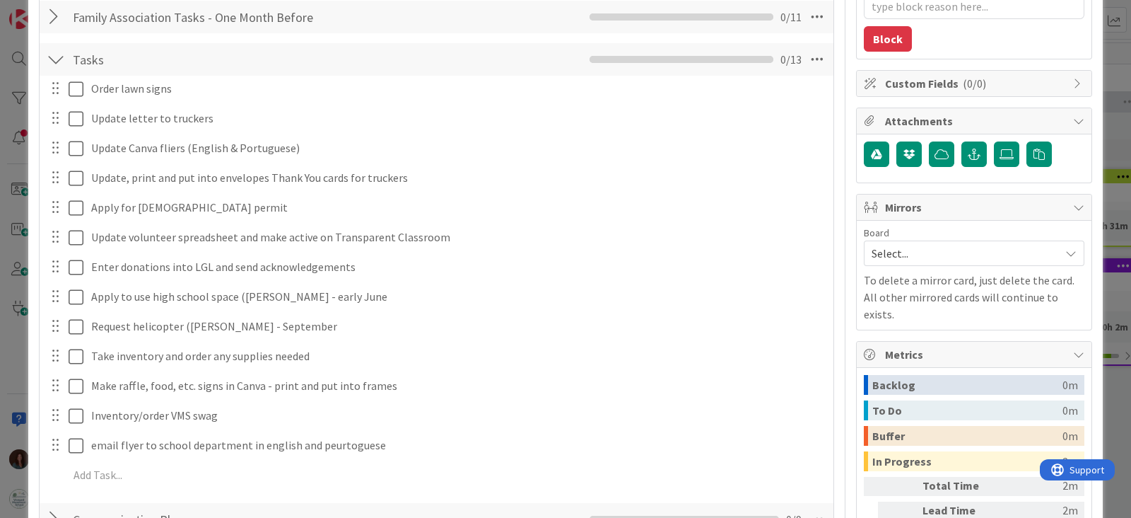
scroll to position [265, 0]
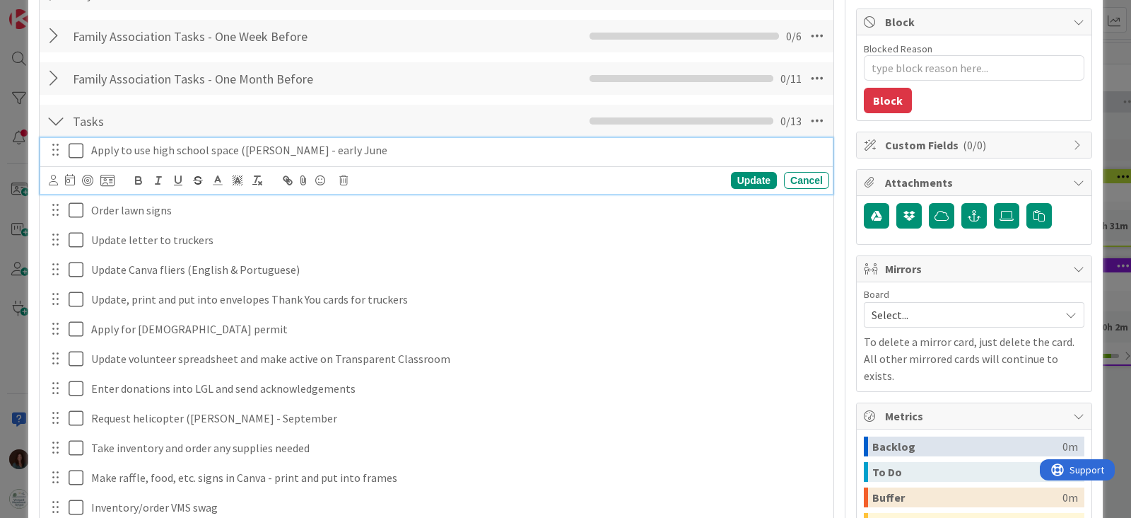
click at [136, 147] on p "Apply to use high school space ([PERSON_NAME] - early June" at bounding box center [457, 150] width 733 height 16
click at [333, 146] on p "Apply to use high school space ([PERSON_NAME] - early June" at bounding box center [457, 150] width 733 height 16
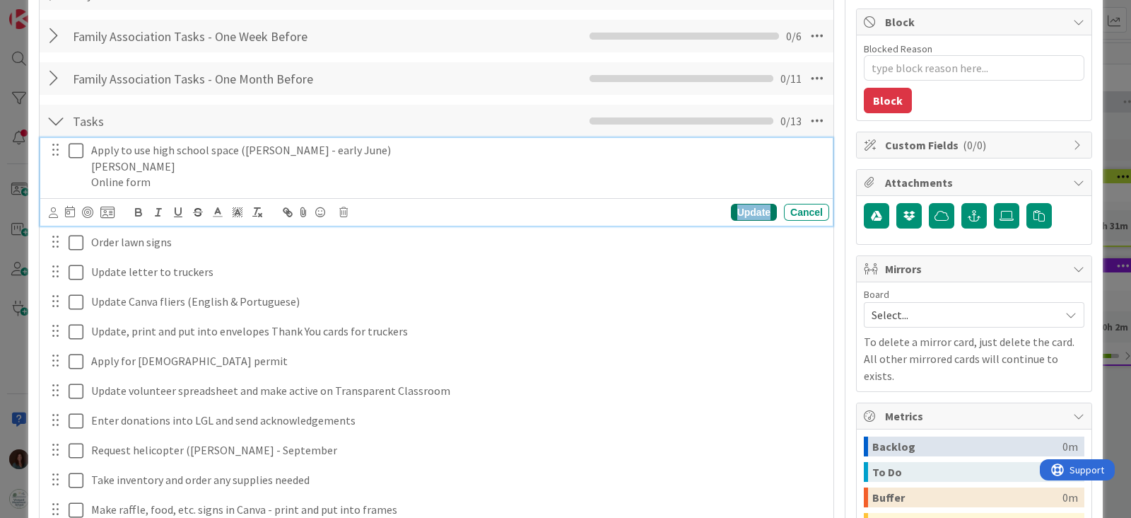
click at [749, 214] on div "Update" at bounding box center [754, 212] width 46 height 17
type textarea "x"
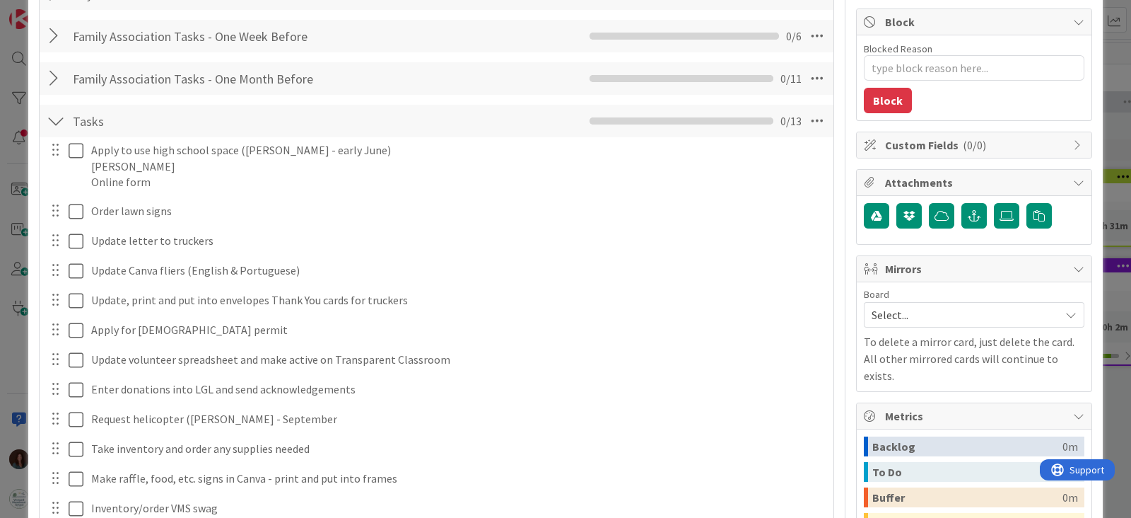
scroll to position [0, 0]
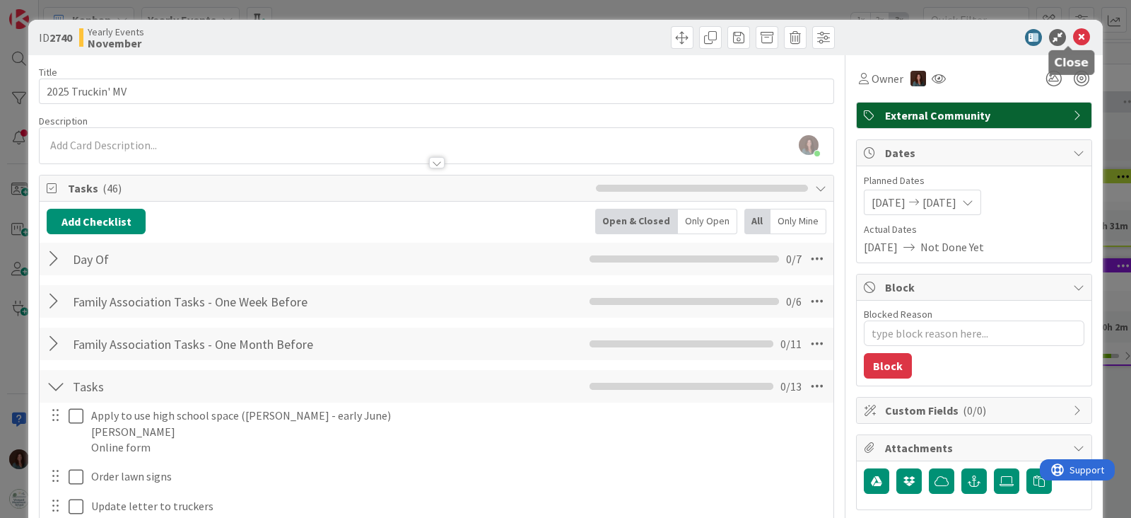
click at [1073, 33] on icon at bounding box center [1081, 37] width 17 height 17
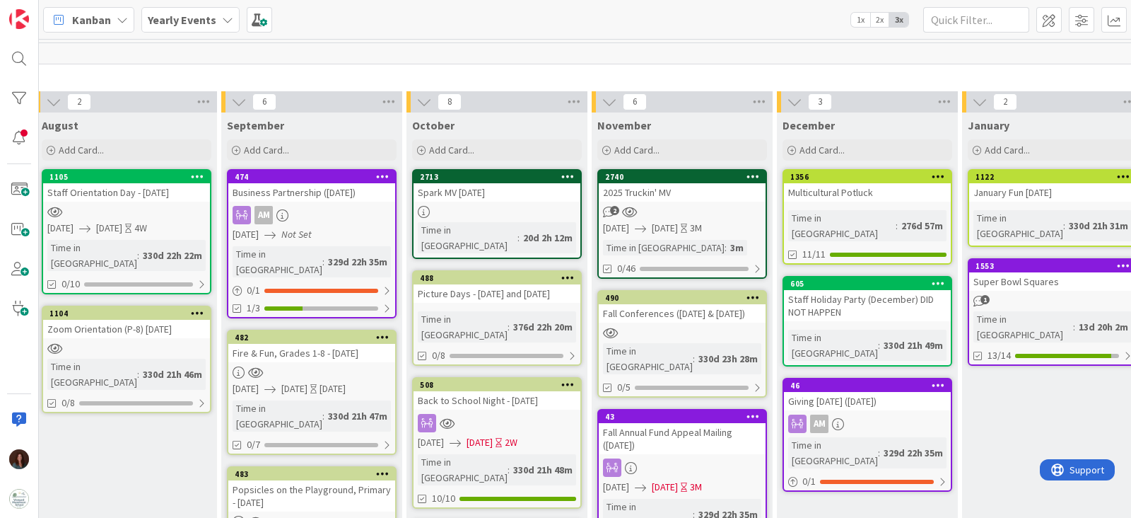
click at [226, 16] on icon at bounding box center [227, 19] width 11 height 11
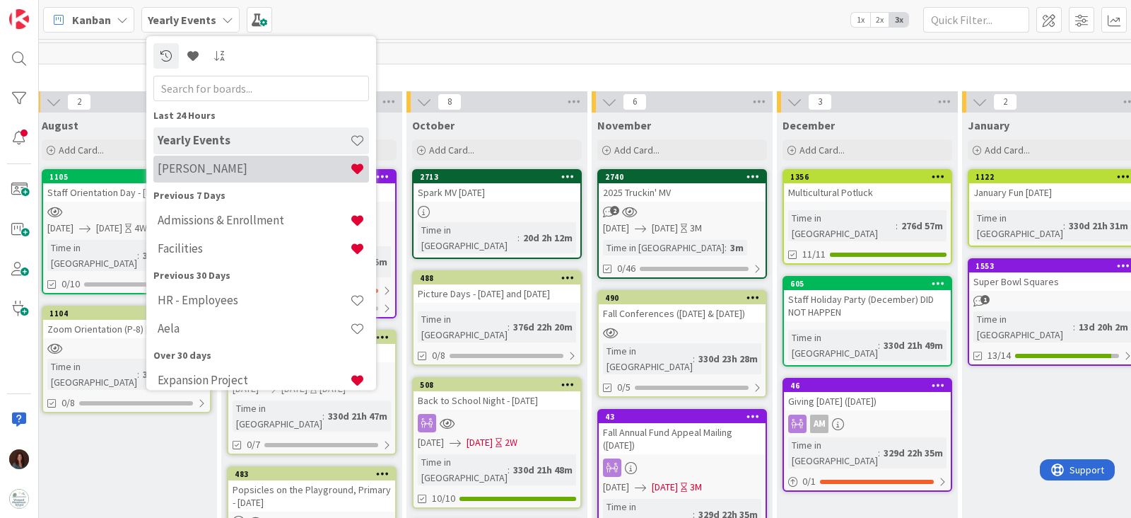
click at [267, 162] on h4 "[PERSON_NAME]" at bounding box center [254, 169] width 192 height 14
